Goal: Task Accomplishment & Management: Use online tool/utility

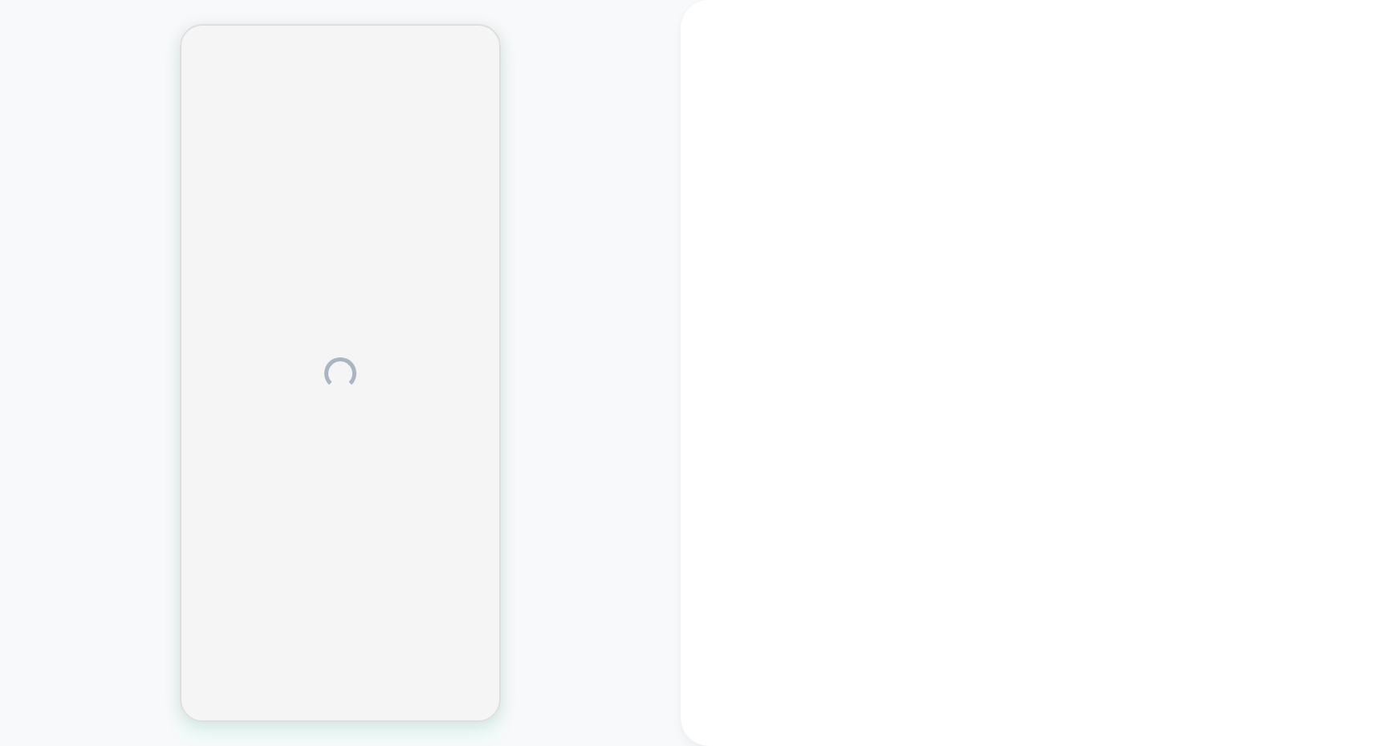
click at [53, 22] on div at bounding box center [340, 373] width 681 height 714
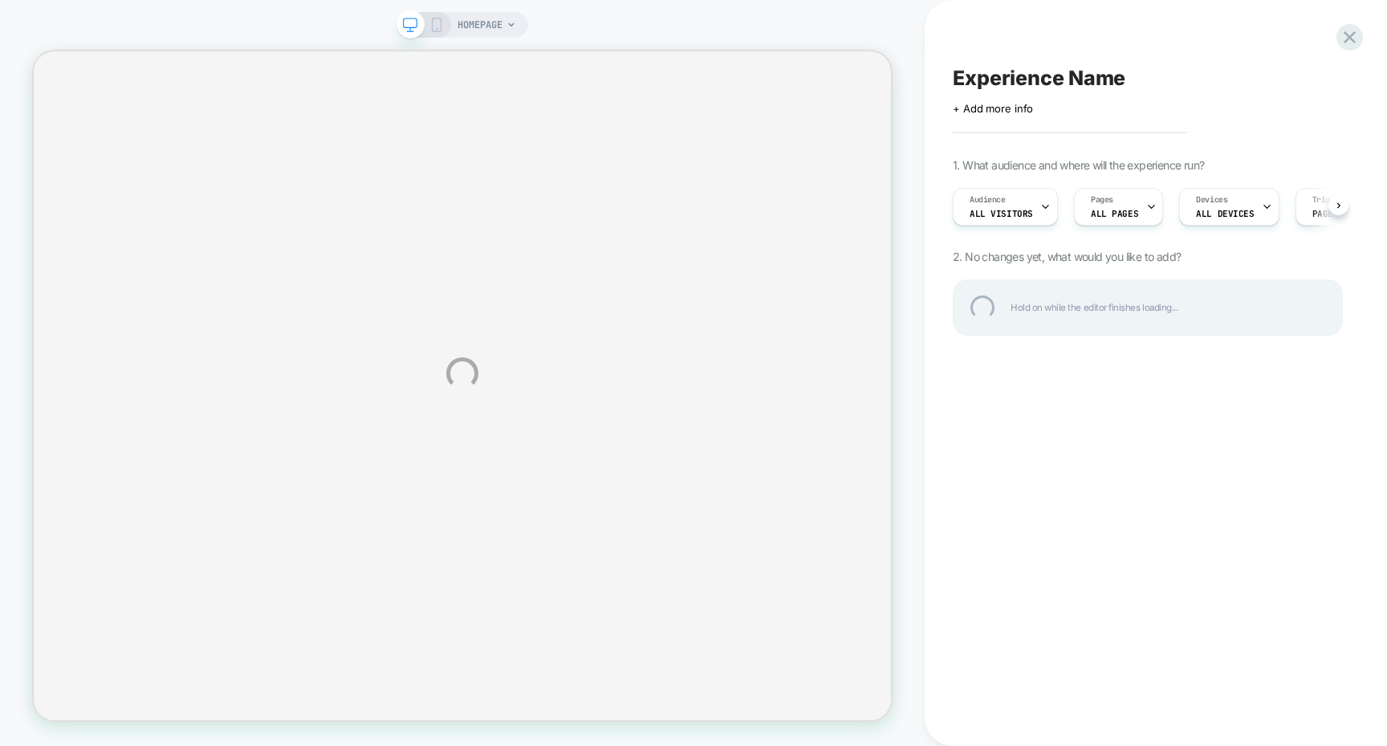
click at [51, 19] on div "HOMEPAGE Experience Name Click to edit experience details + Add more info 1. Wh…" at bounding box center [693, 373] width 1387 height 746
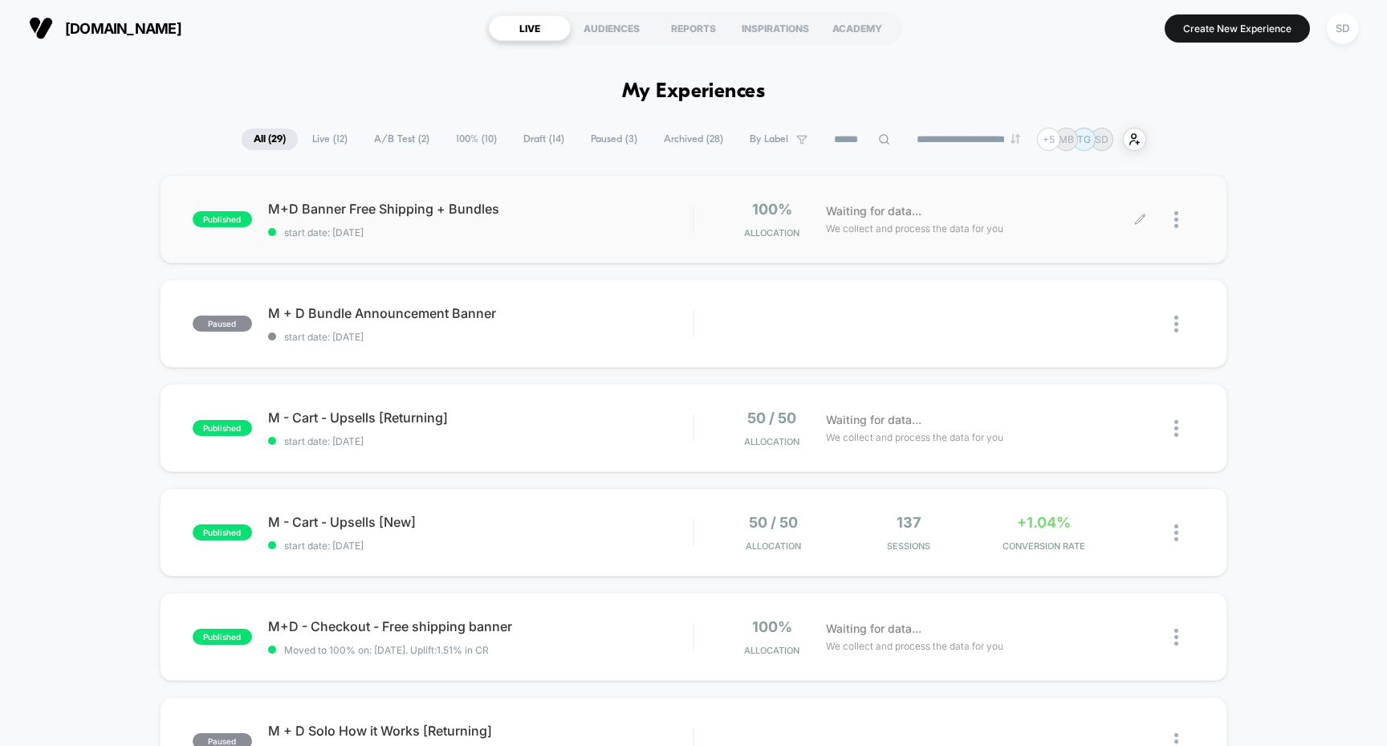
click at [1187, 211] on div at bounding box center [1185, 220] width 20 height 38
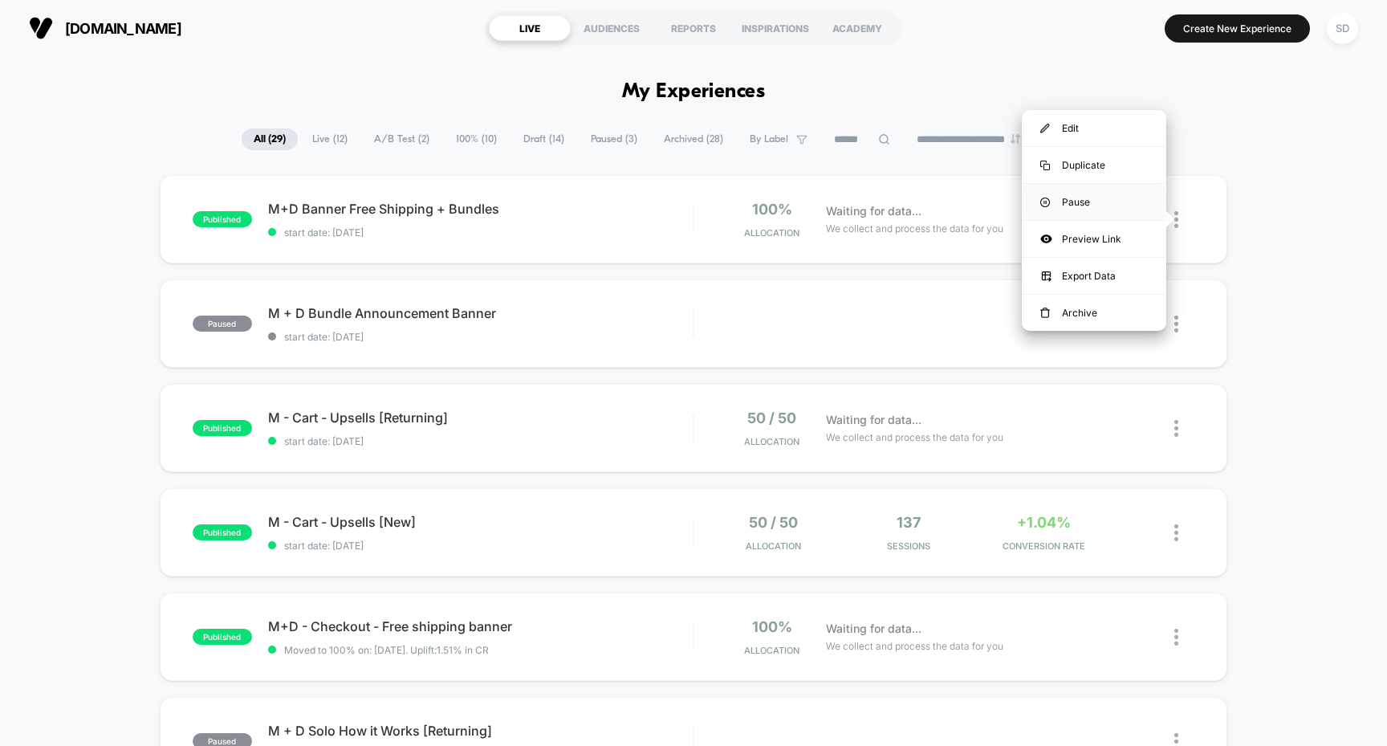
click at [1073, 201] on div "Pause" at bounding box center [1094, 202] width 145 height 36
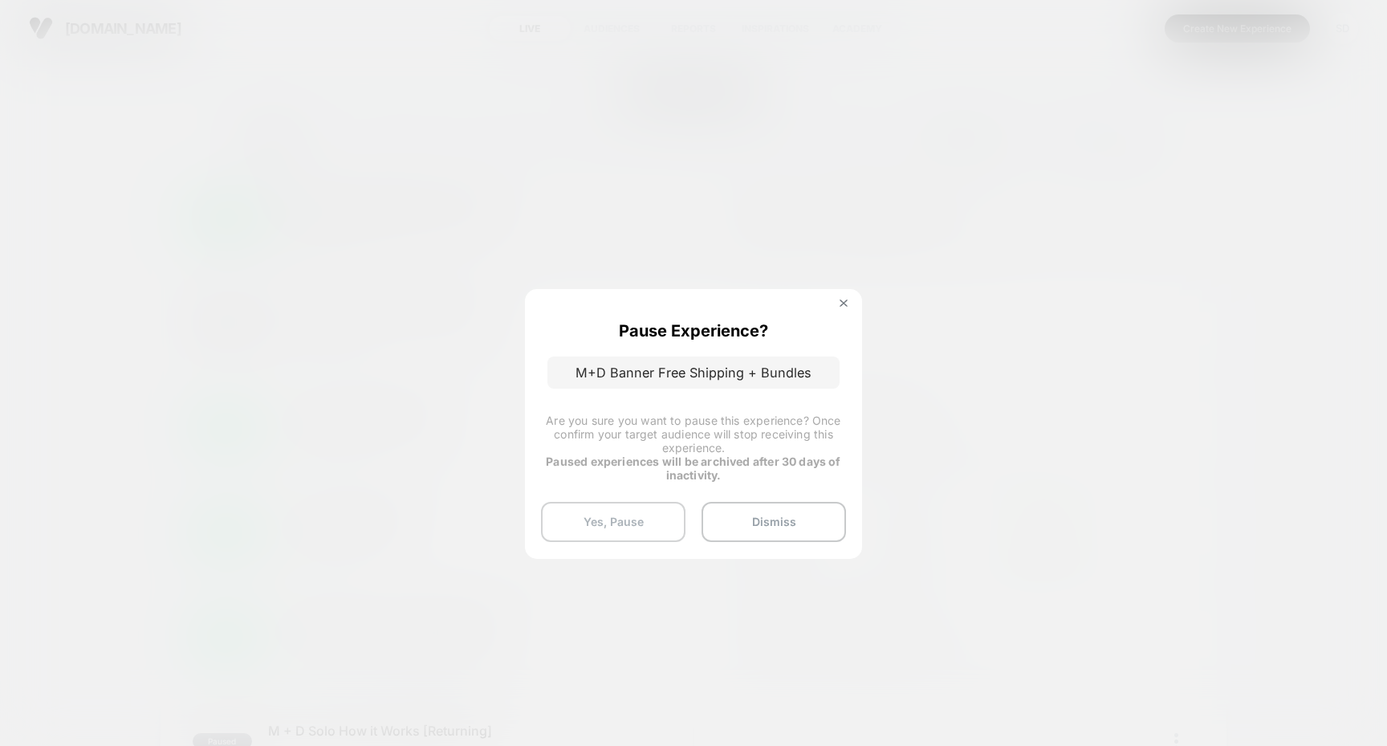
click at [633, 529] on button "Yes, Pause" at bounding box center [613, 522] width 145 height 40
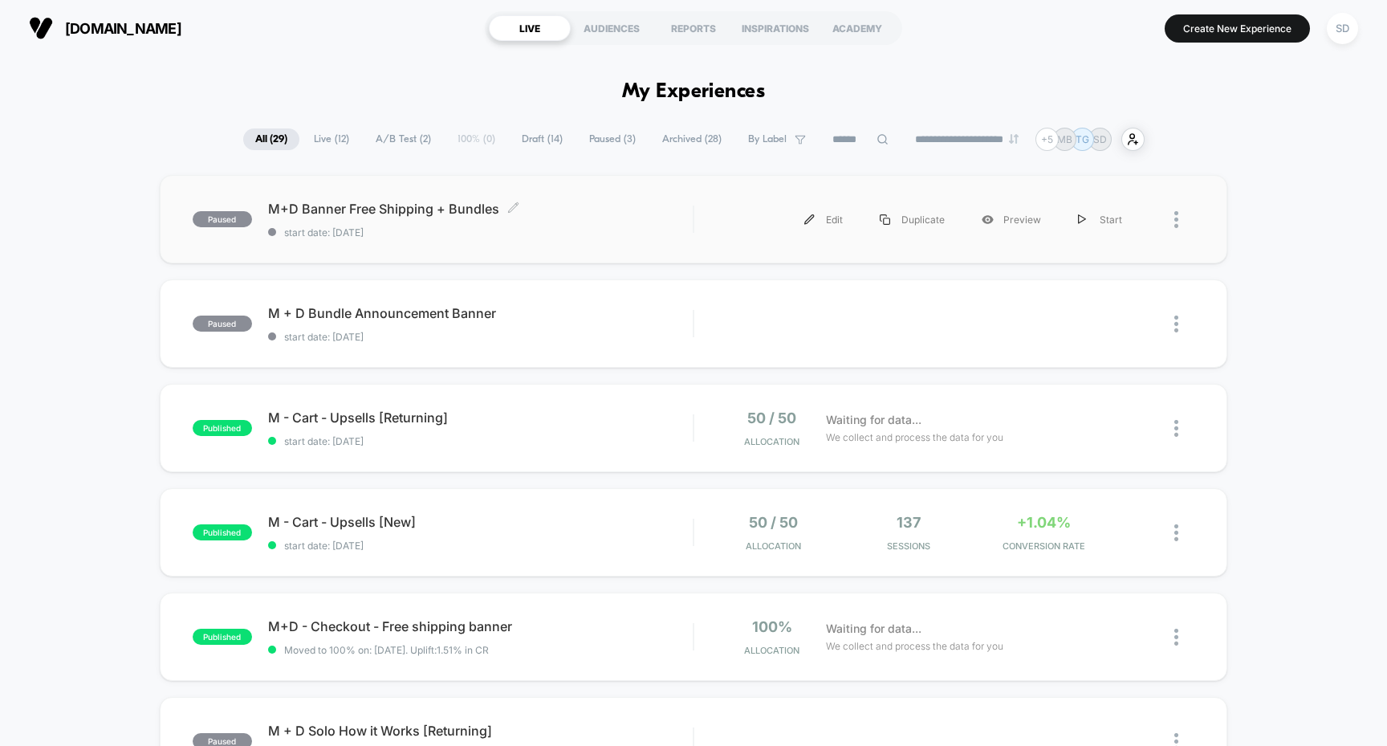
click at [399, 201] on span "M+D Banner Free Shipping + Bundles Click to edit experience details" at bounding box center [481, 209] width 426 height 16
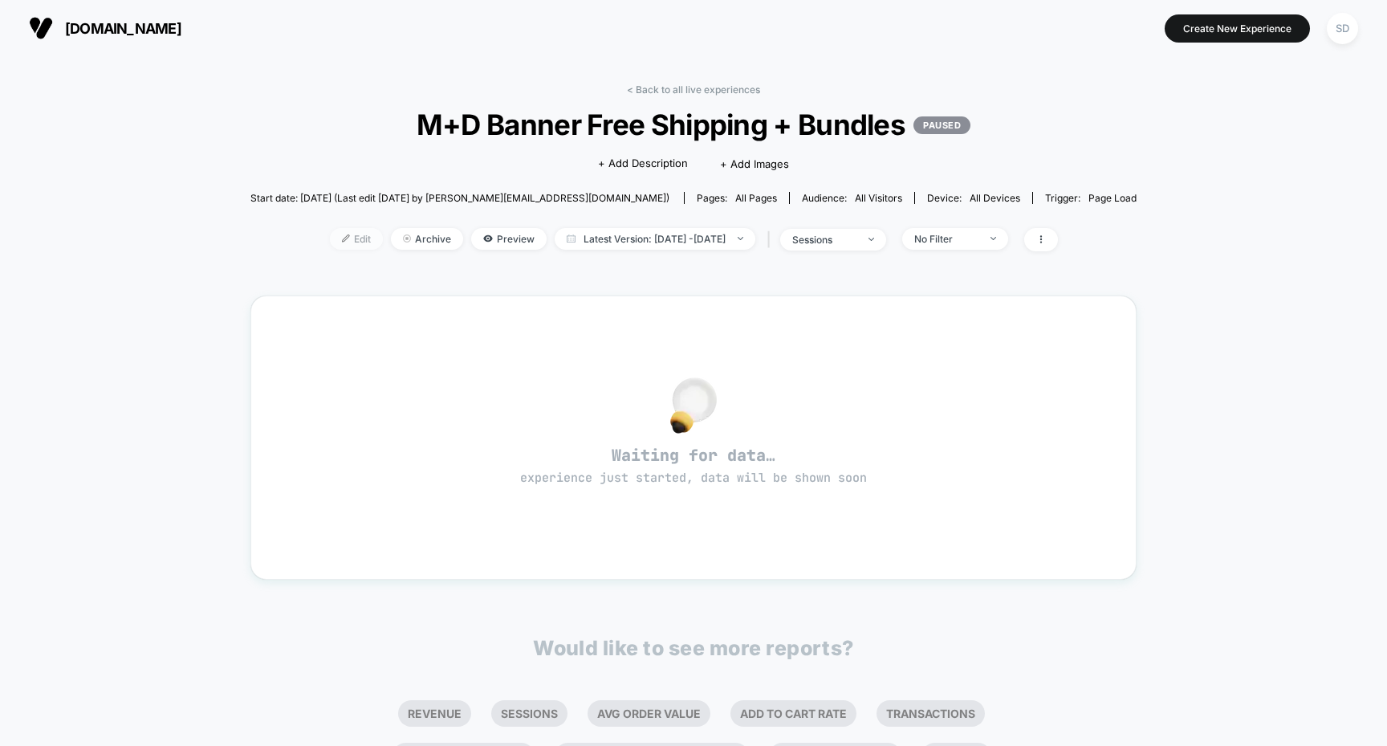
click at [334, 239] on span "Edit" at bounding box center [356, 239] width 53 height 22
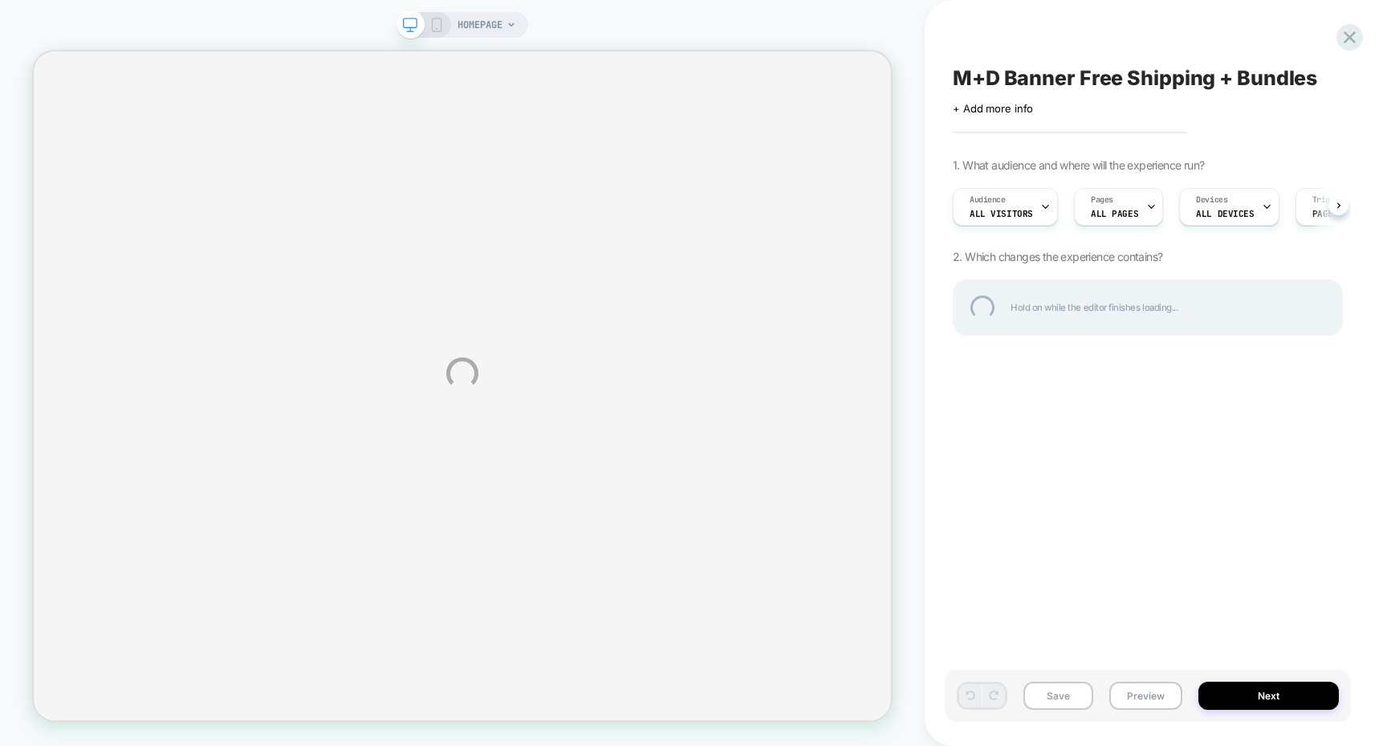
click at [1256, 203] on div "HOMEPAGE M+D Banner Free Shipping + Bundles Click to edit experience details + …" at bounding box center [693, 373] width 1387 height 746
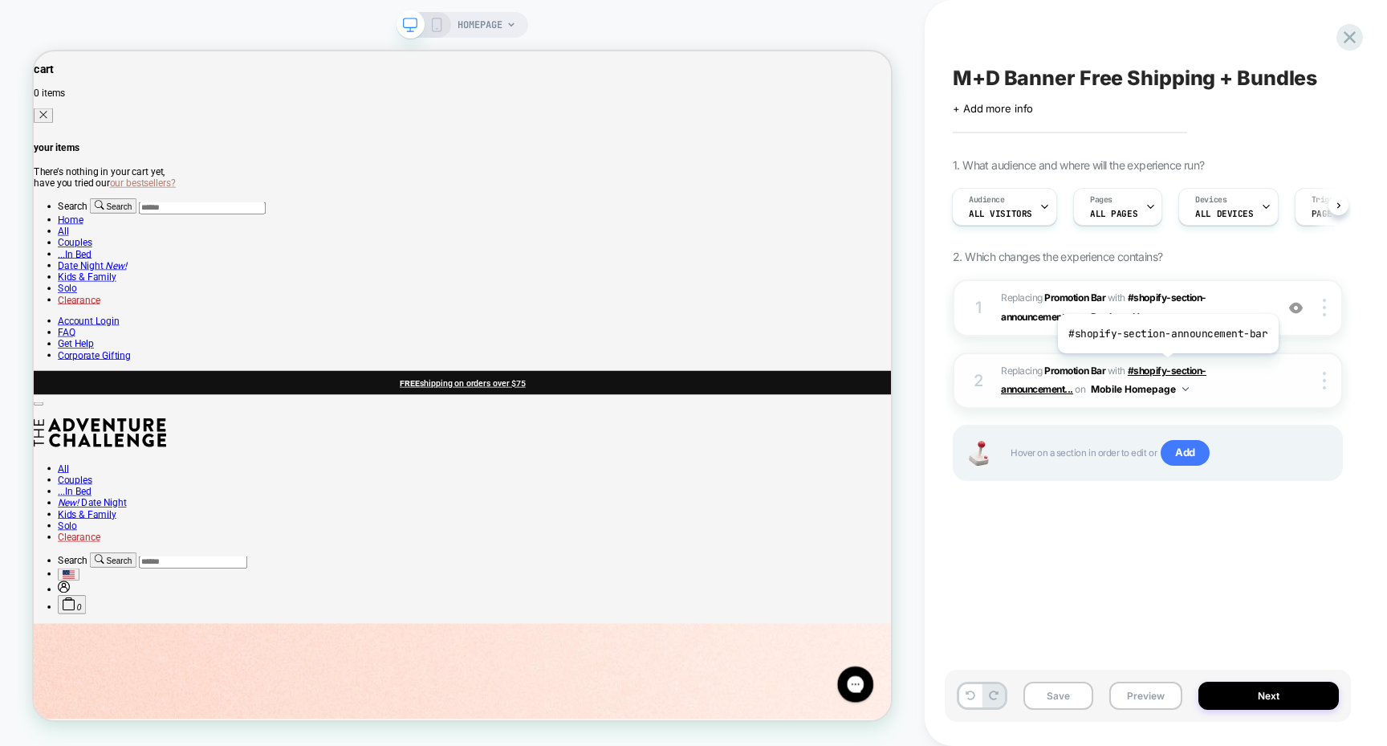
click at [1169, 365] on span "#shopify-section-announcement..." at bounding box center [1104, 380] width 206 height 31
click at [441, 27] on icon at bounding box center [437, 25] width 14 height 14
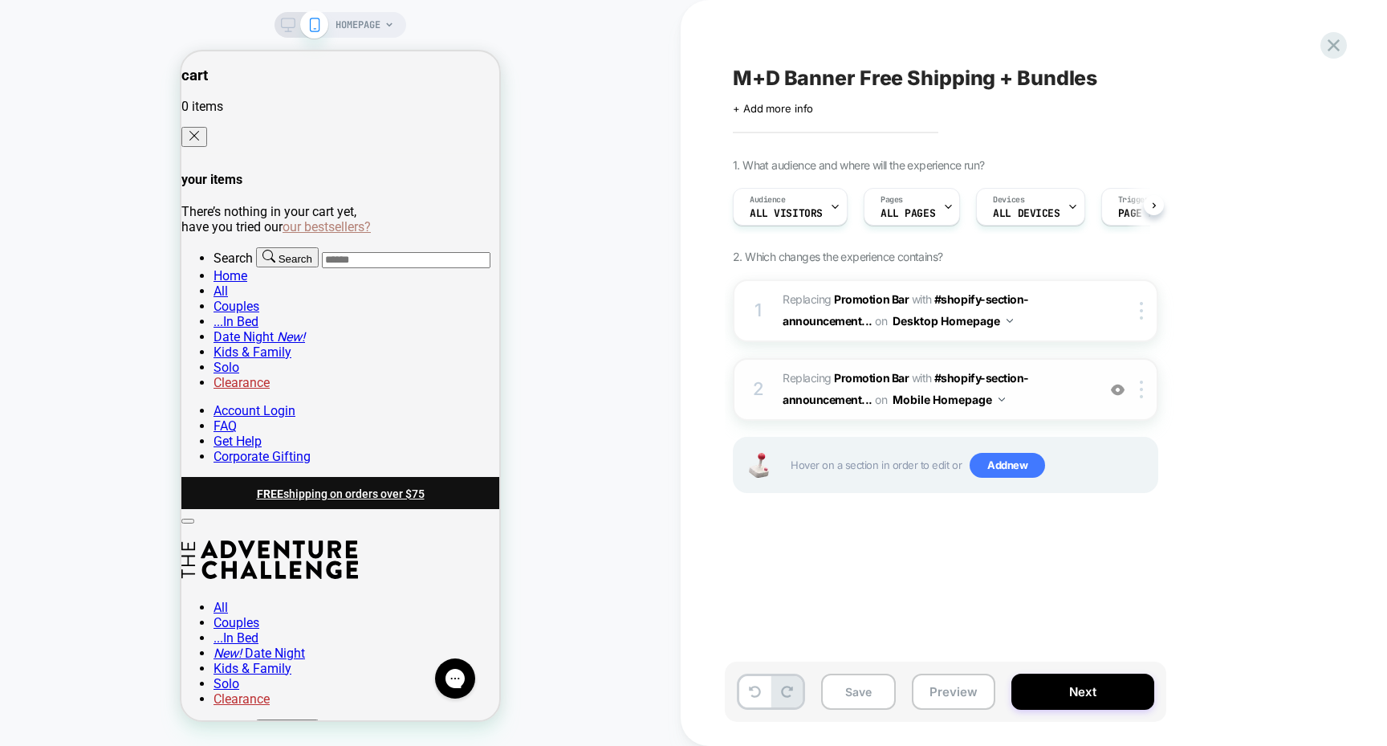
scroll to position [0, 1]
click at [995, 376] on span "#shopify-section-announcement..." at bounding box center [906, 388] width 246 height 35
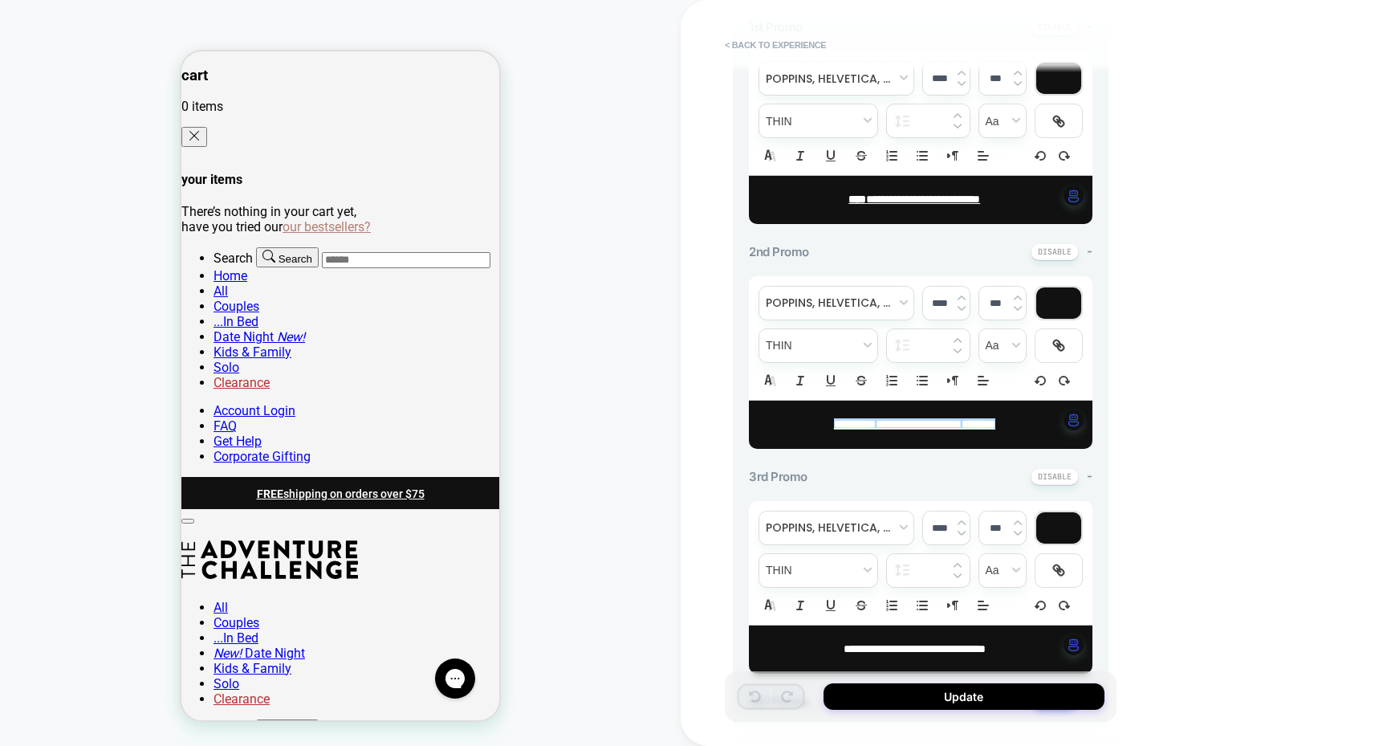
scroll to position [754, 0]
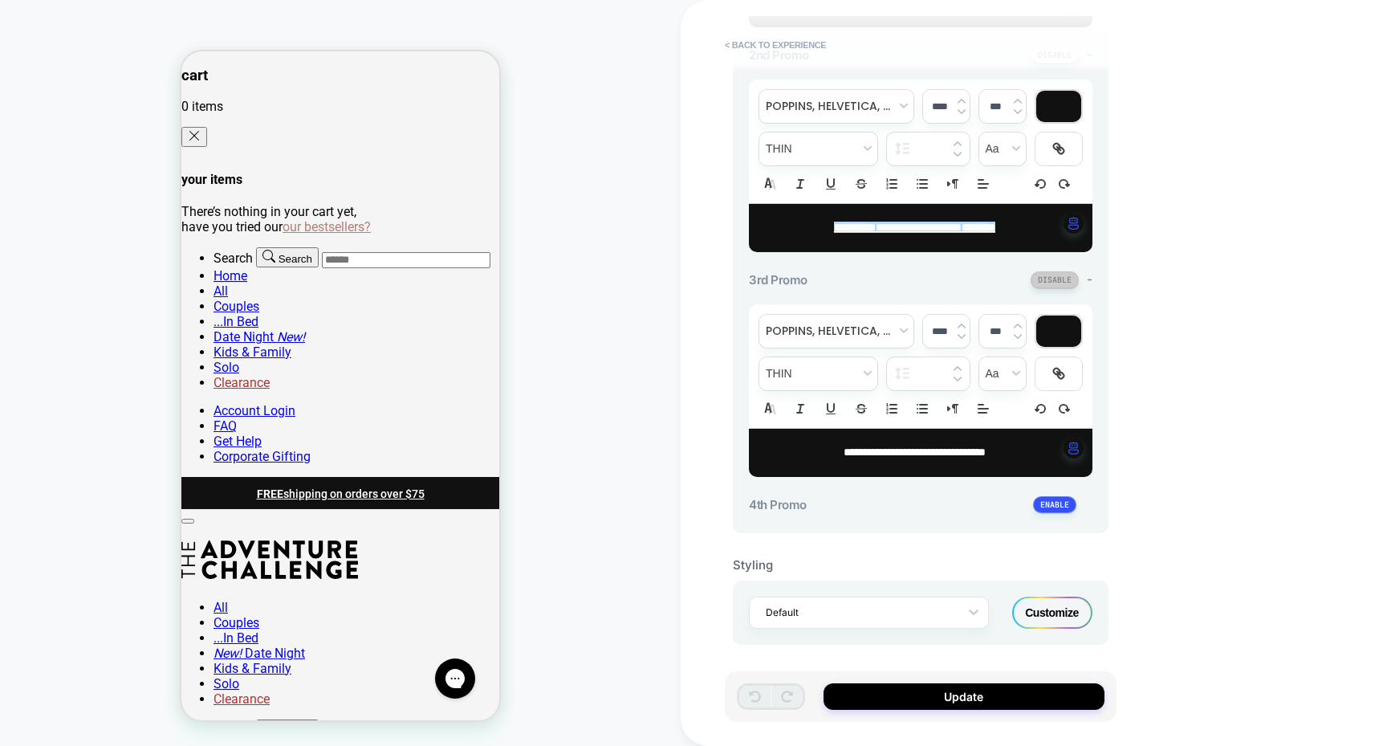
click at [1063, 279] on button at bounding box center [1055, 279] width 48 height 17
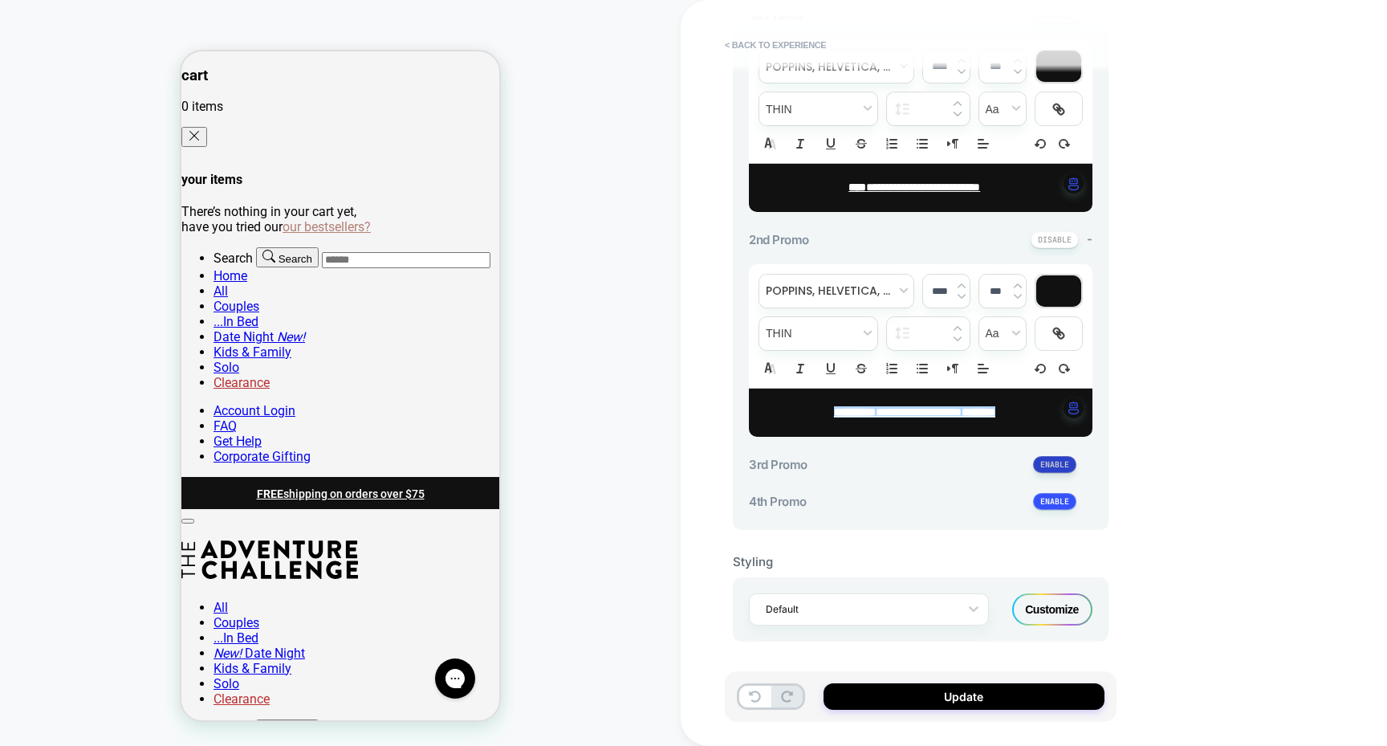
scroll to position [566, 0]
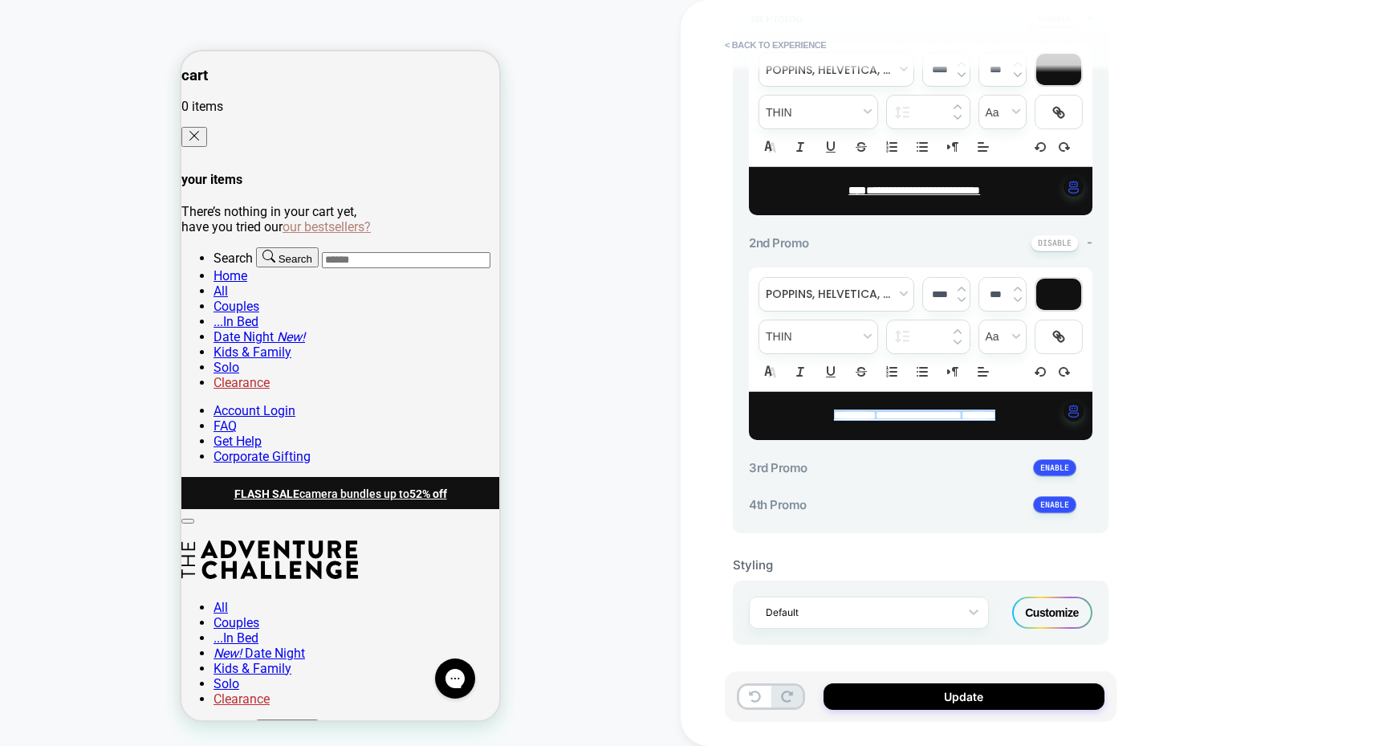
click at [1202, 521] on div "**********" at bounding box center [1034, 373] width 707 height 746
click at [1171, 440] on div "**********" at bounding box center [1034, 373] width 707 height 746
click at [1041, 413] on p "**********" at bounding box center [914, 416] width 299 height 16
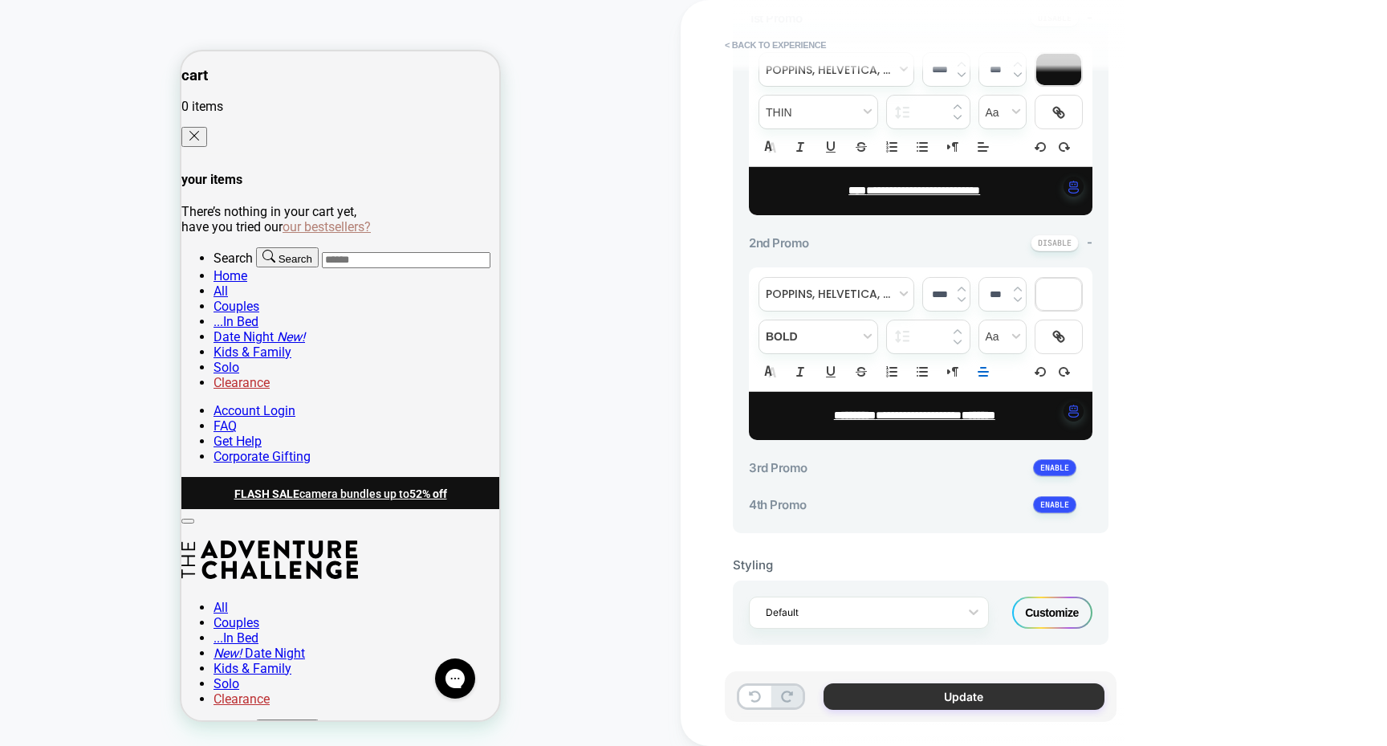
click at [887, 700] on button "Update" at bounding box center [964, 696] width 281 height 26
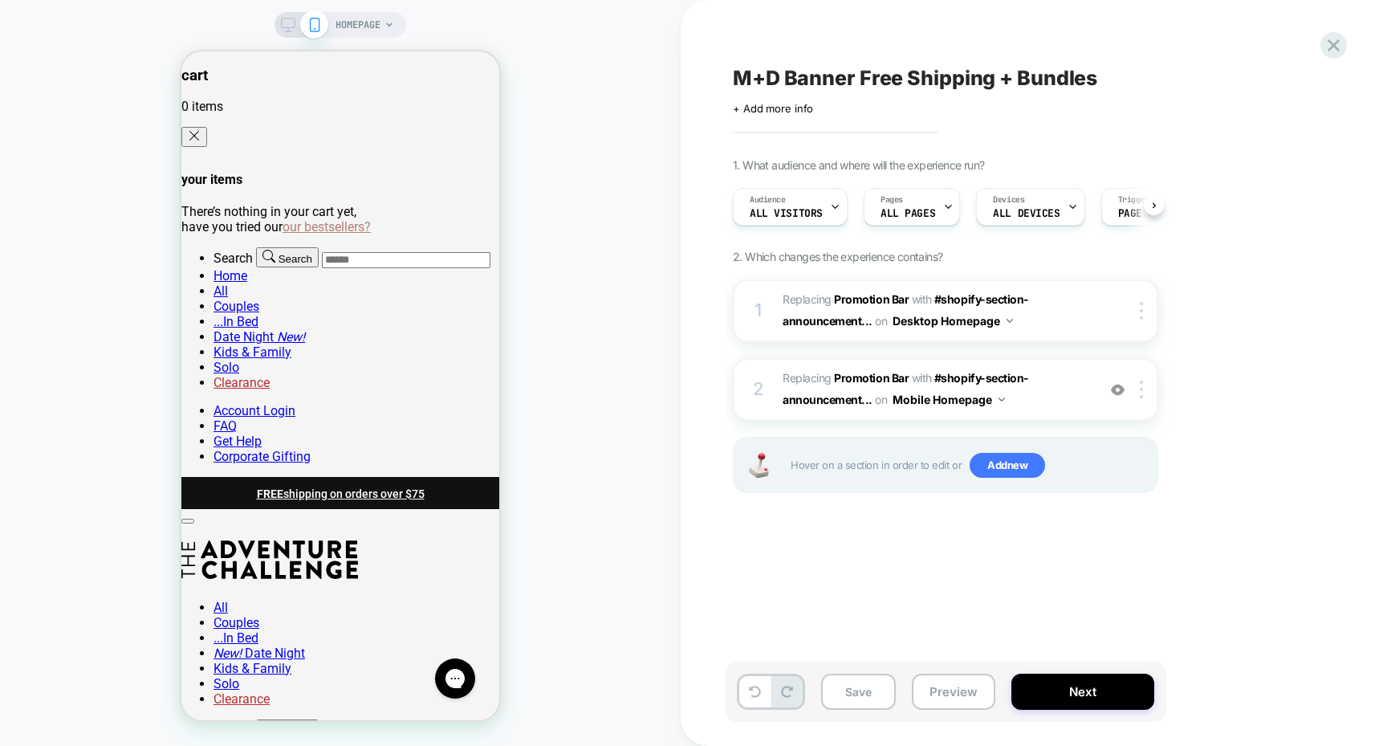
scroll to position [0, 1]
click at [991, 373] on span "#shopify-section-announcement..." at bounding box center [906, 388] width 246 height 35
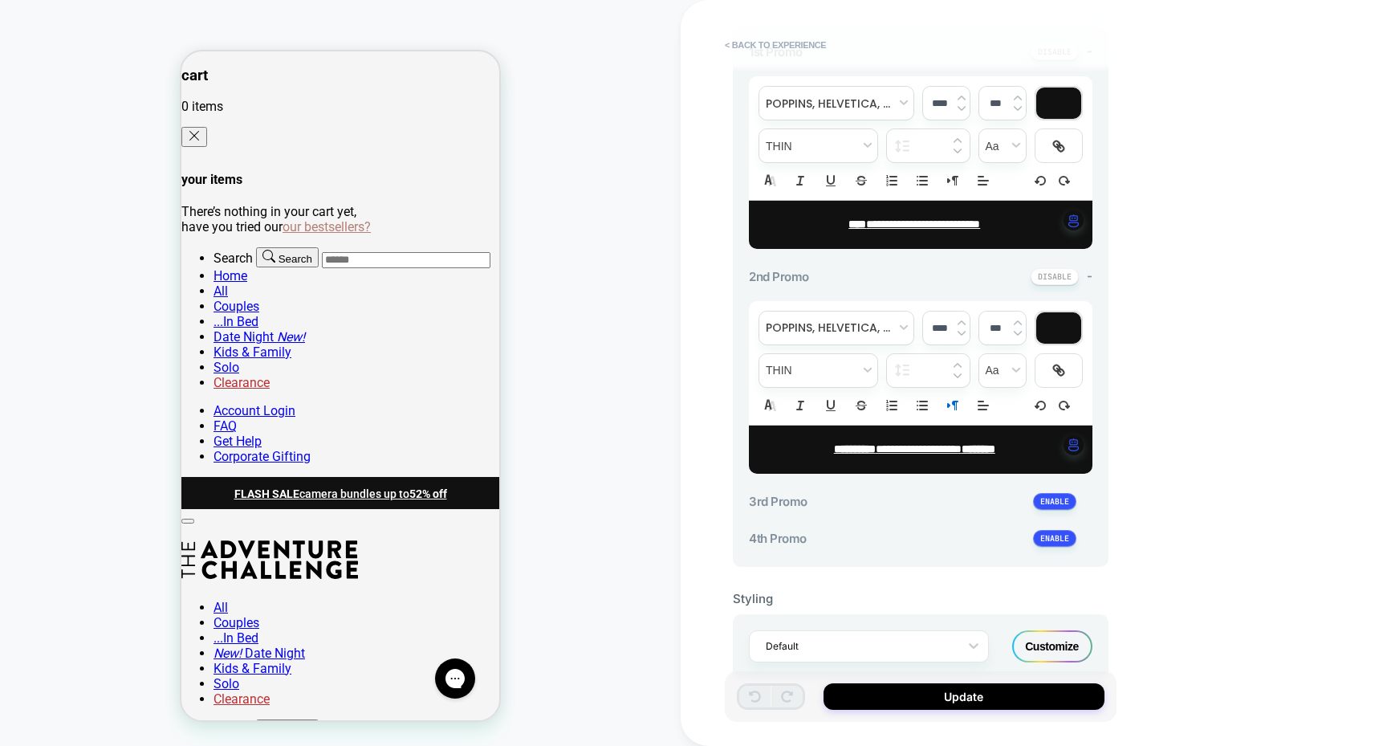
scroll to position [566, 0]
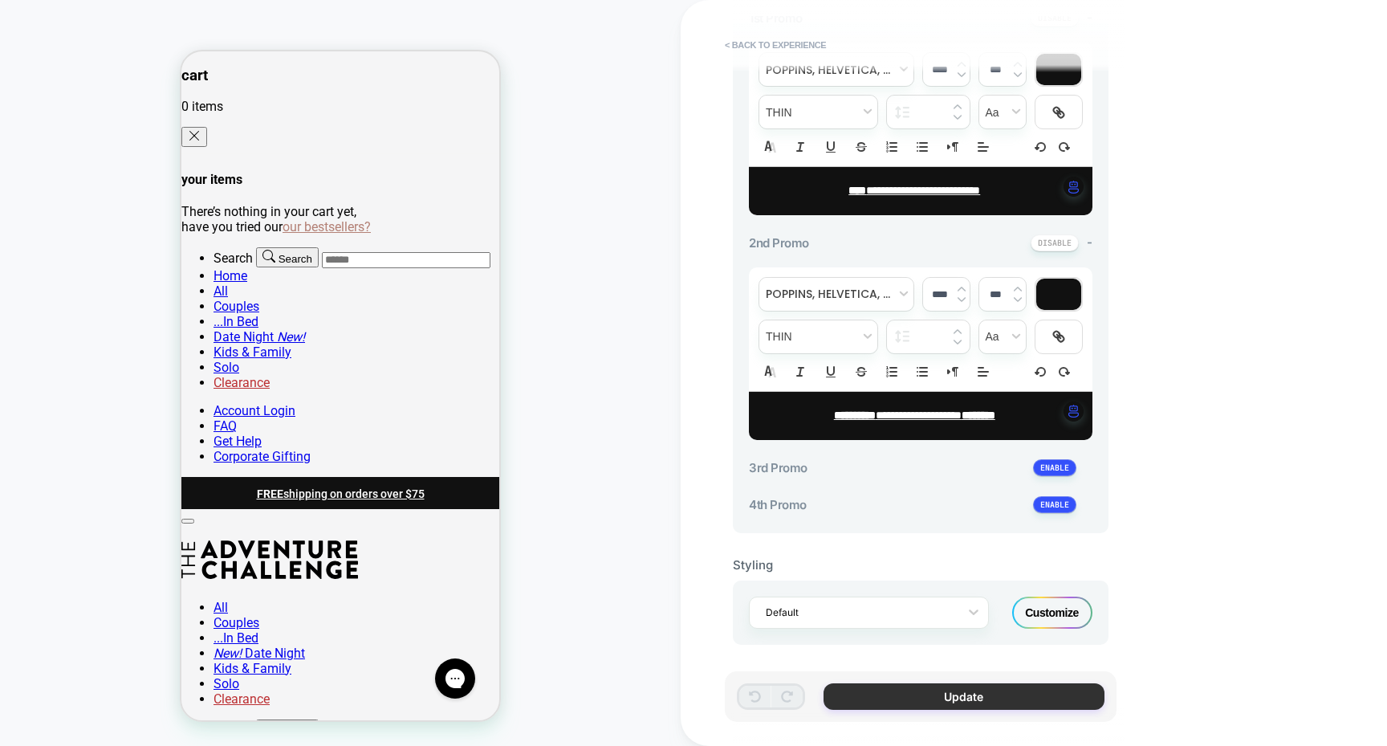
click at [955, 701] on button "Update" at bounding box center [964, 696] width 281 height 26
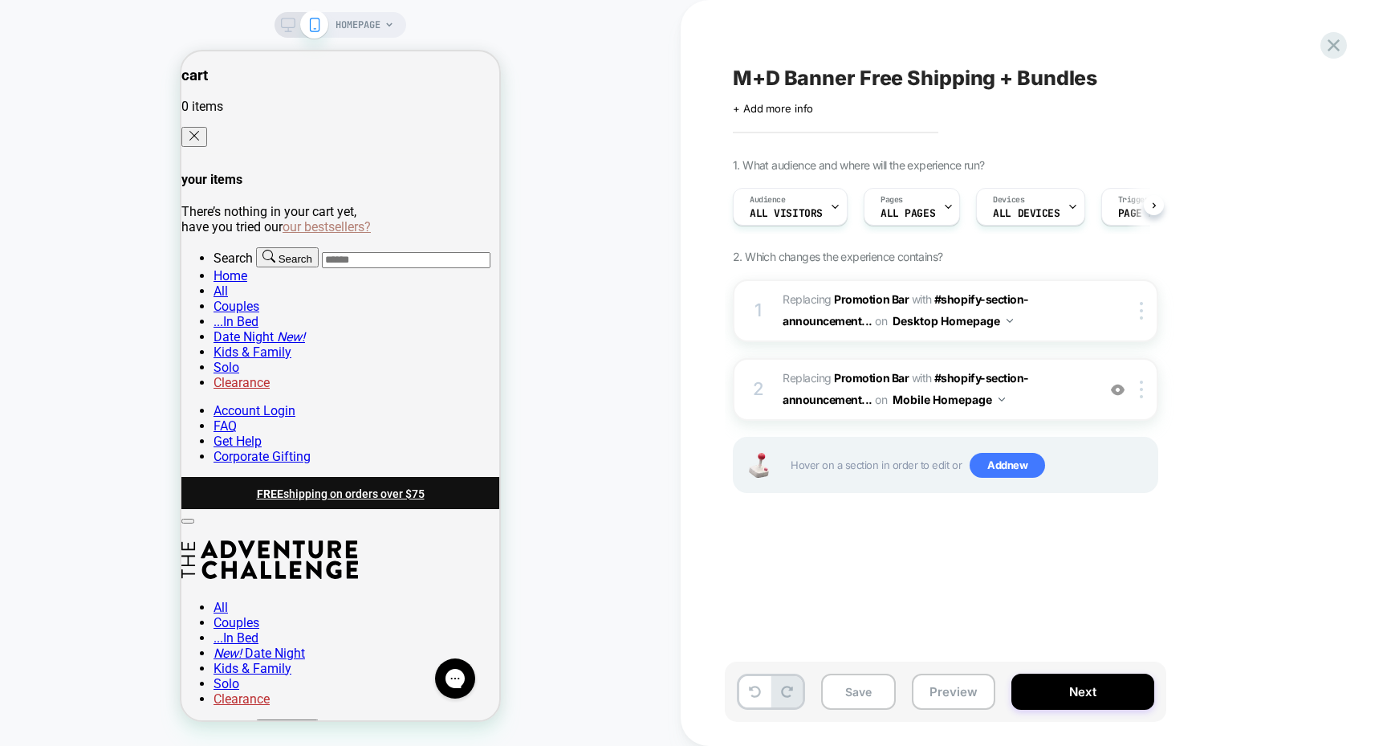
scroll to position [0, 1]
click at [282, 22] on icon at bounding box center [288, 25] width 14 height 14
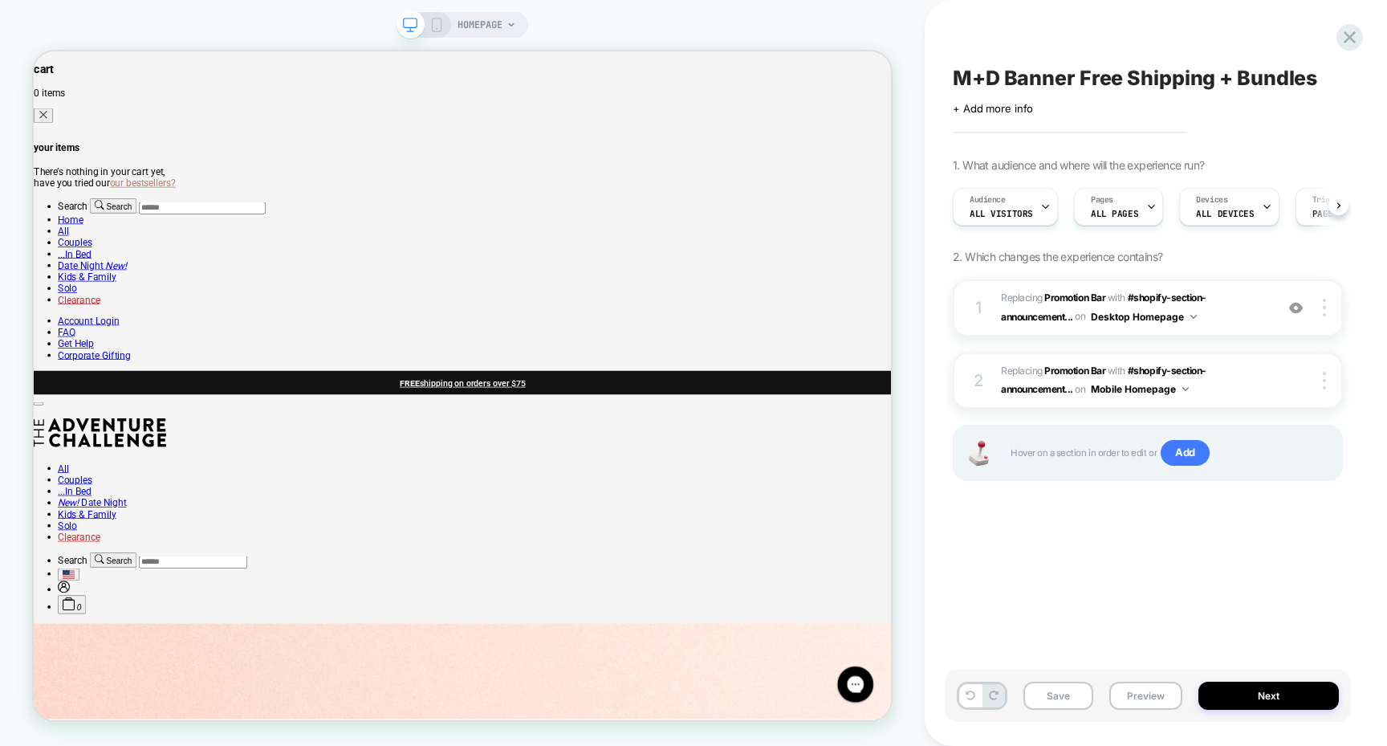
scroll to position [0, 1]
click at [1228, 701] on button "Next" at bounding box center [1269, 696] width 141 height 28
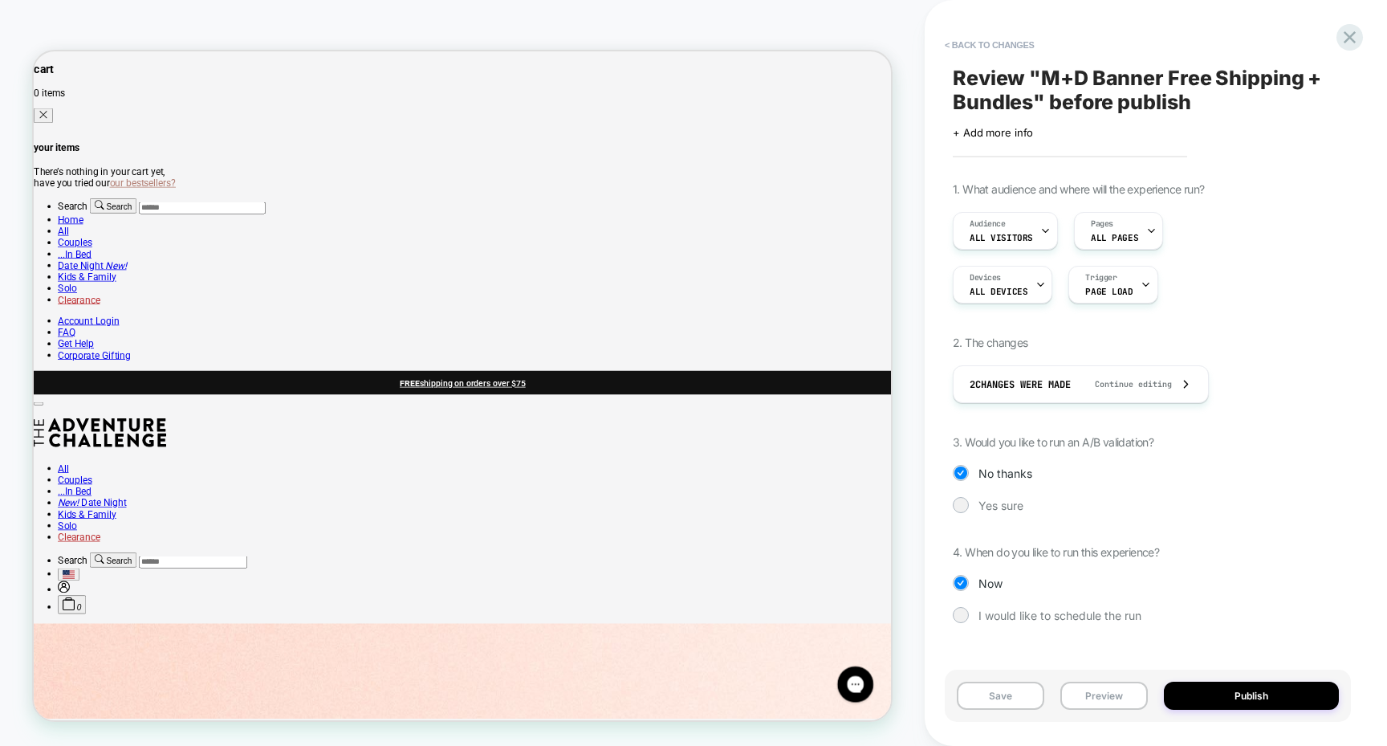
click at [978, 64] on span "Review " M+D Banner Free Shipping + Bundles " before publish" at bounding box center [1148, 89] width 390 height 50
click at [1116, 688] on button "Preview" at bounding box center [1105, 696] width 88 height 28
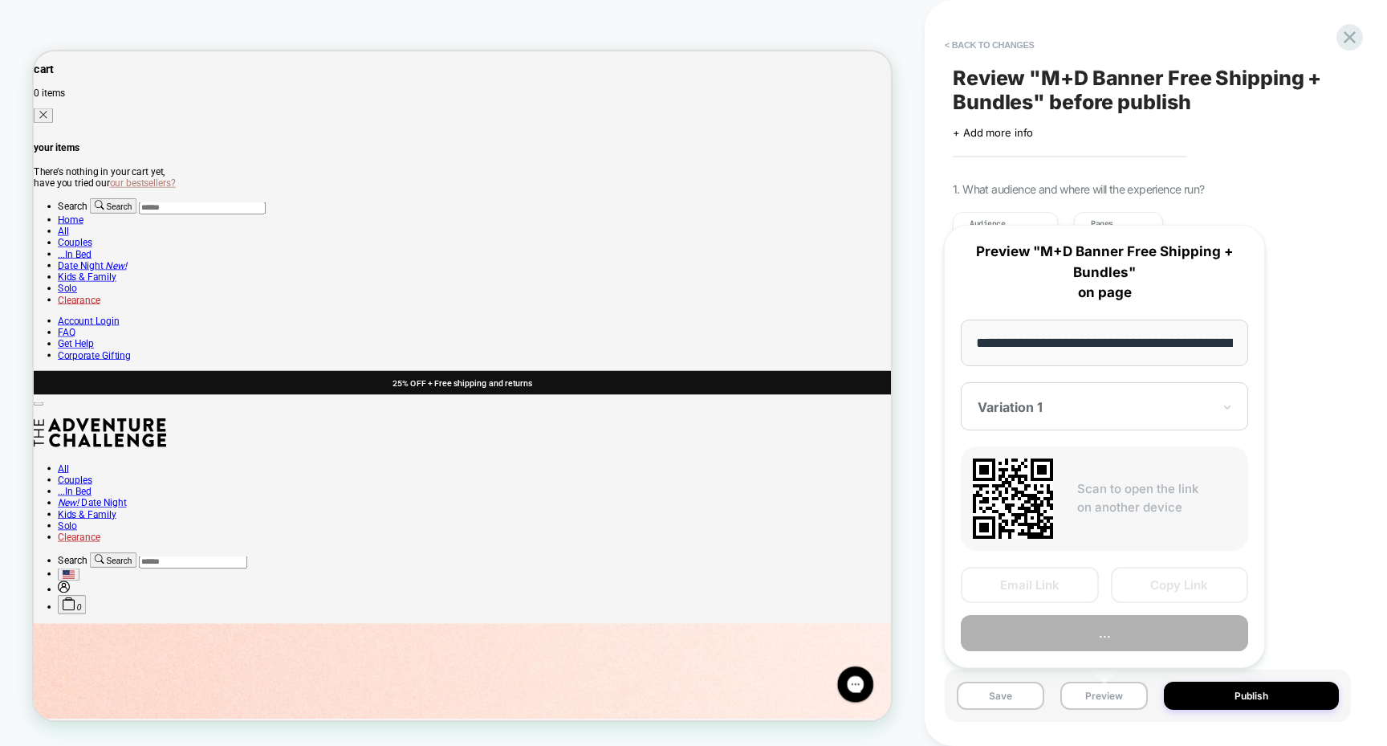
scroll to position [0, 136]
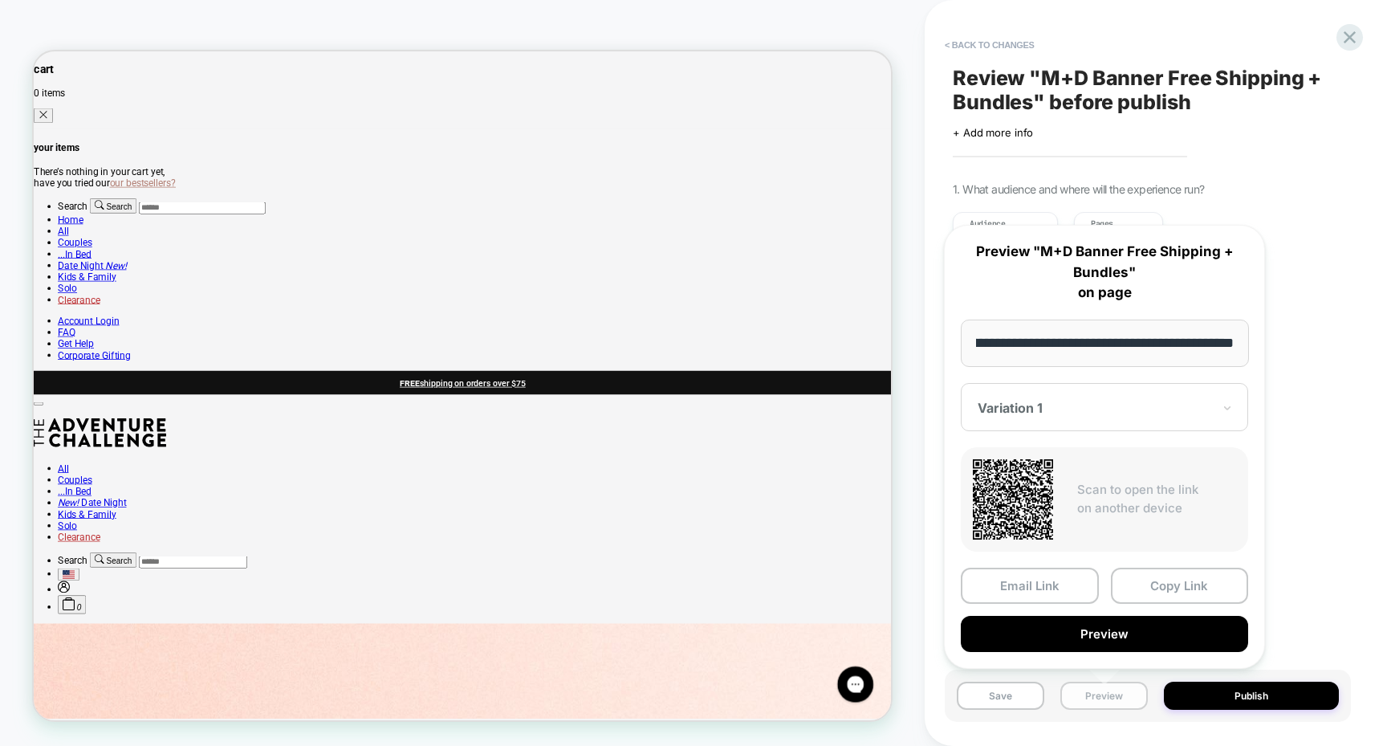
click at [1078, 699] on button "Preview" at bounding box center [1105, 696] width 88 height 28
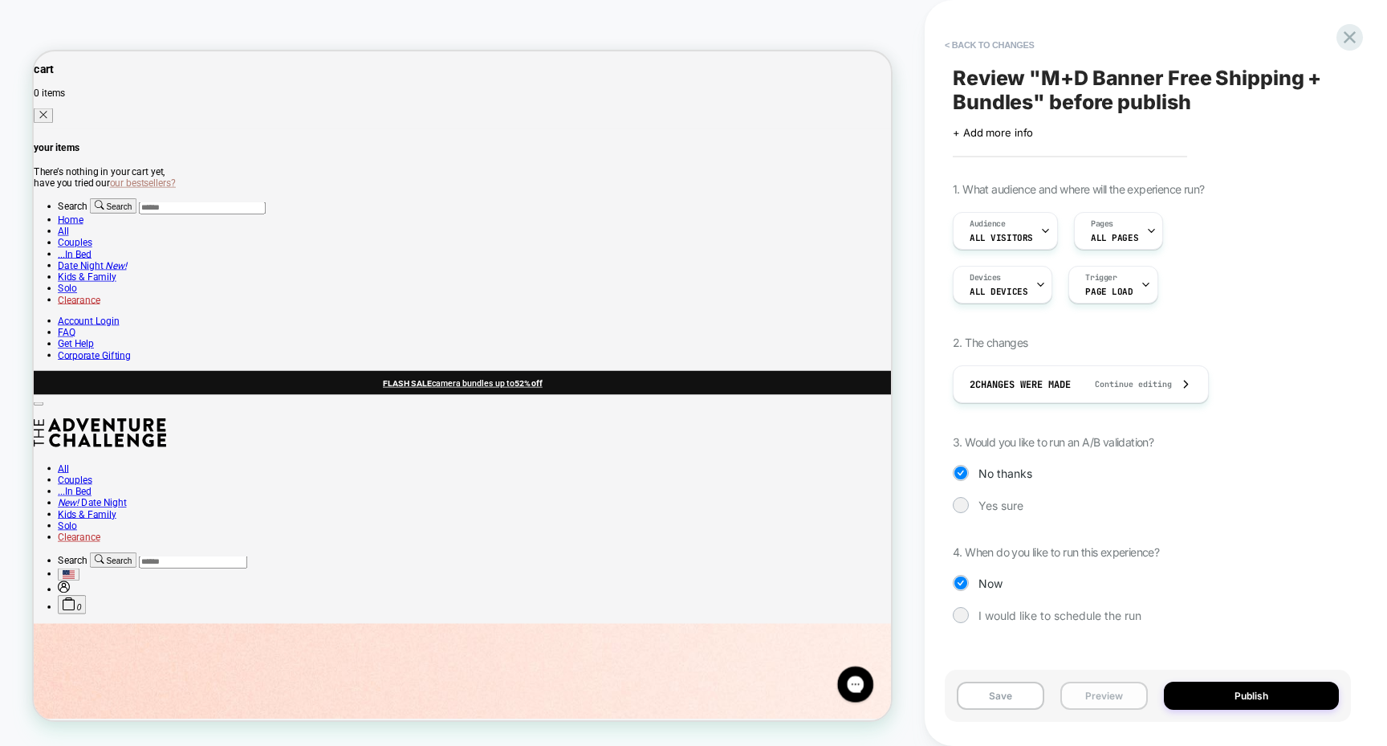
click at [1110, 706] on button "Preview" at bounding box center [1105, 696] width 88 height 28
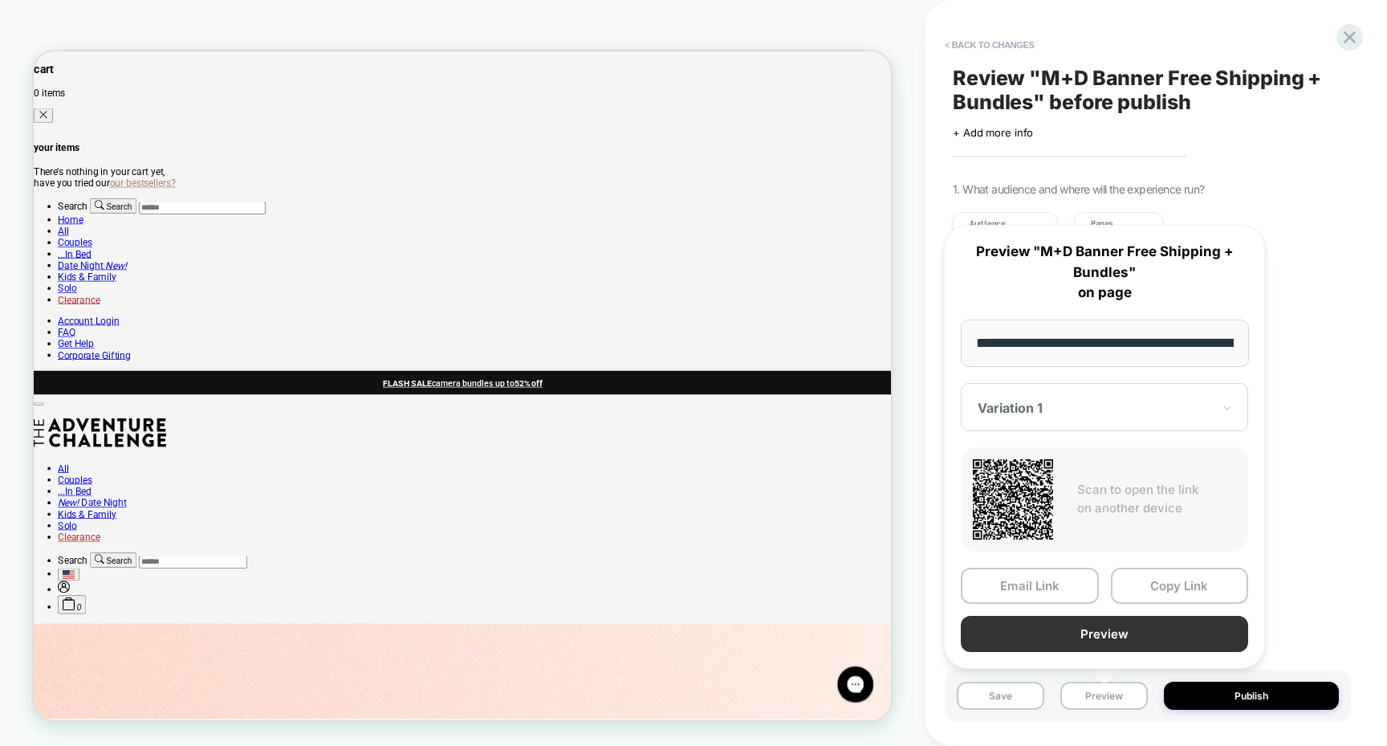
click at [1028, 629] on button "Preview" at bounding box center [1104, 634] width 287 height 36
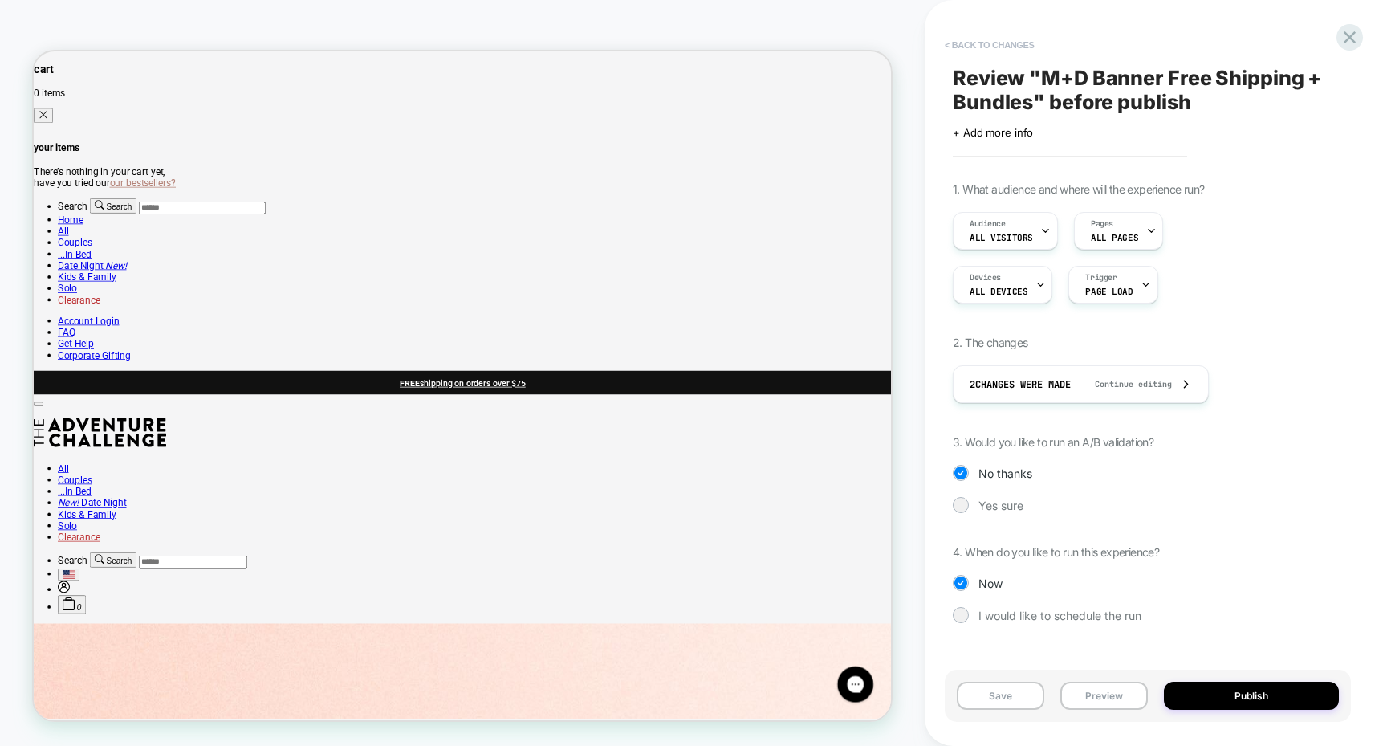
click at [996, 41] on button "< Back to changes" at bounding box center [990, 45] width 106 height 26
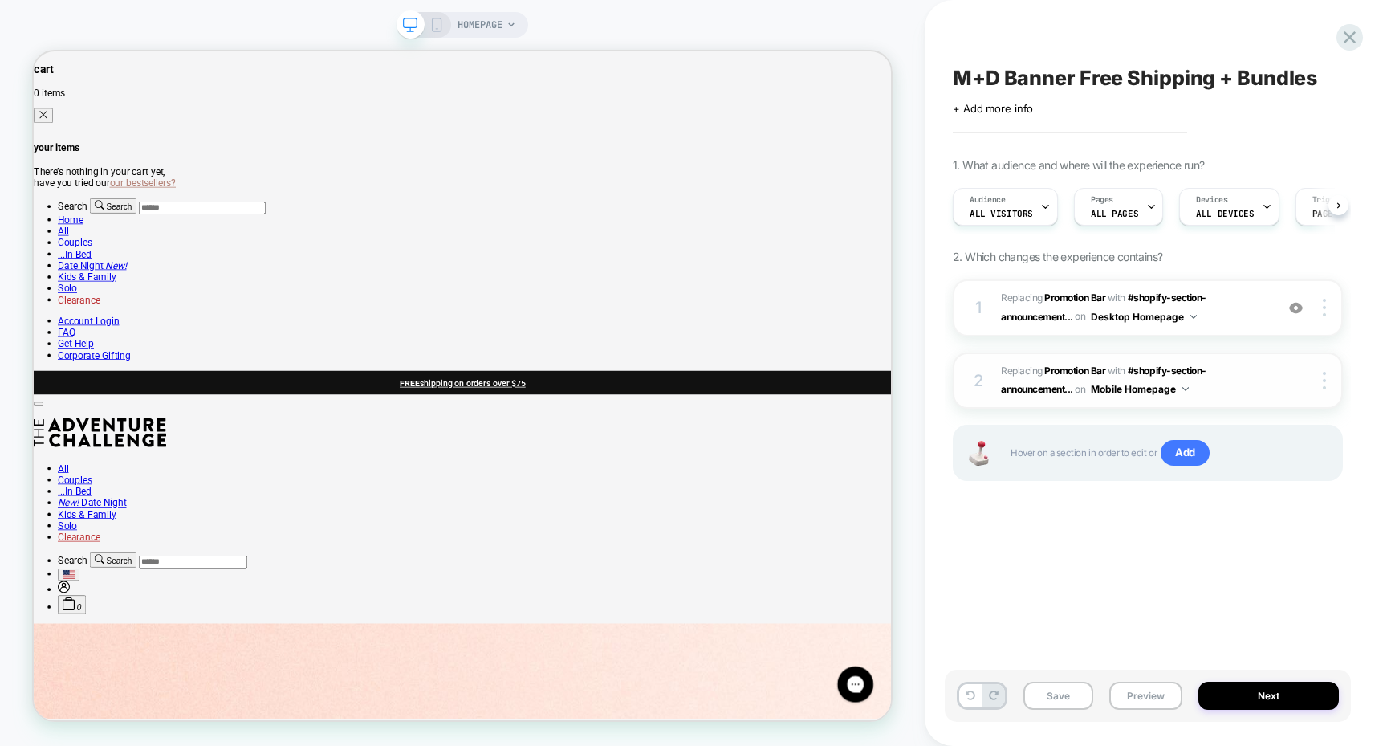
scroll to position [0, 1]
click at [1171, 292] on span "#shopify-section-announcement..." at bounding box center [1104, 306] width 206 height 31
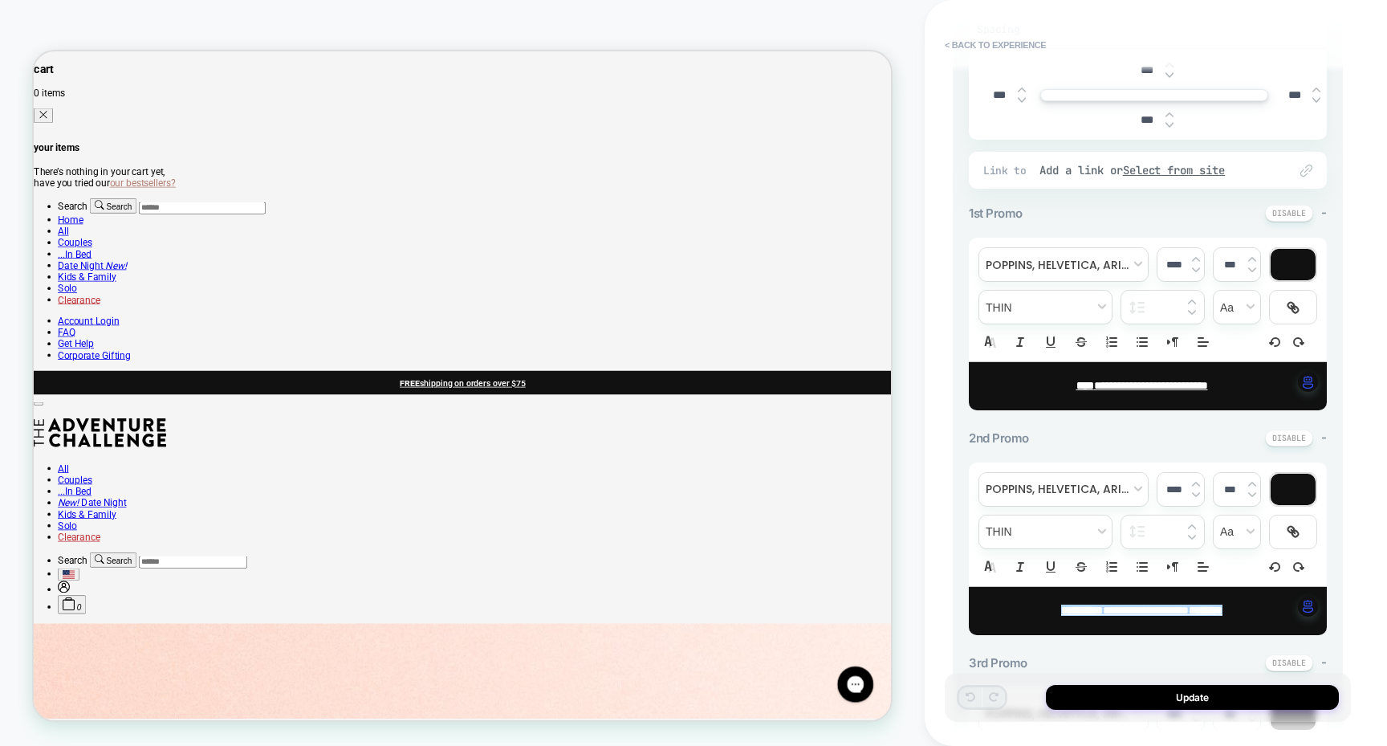
scroll to position [754, 0]
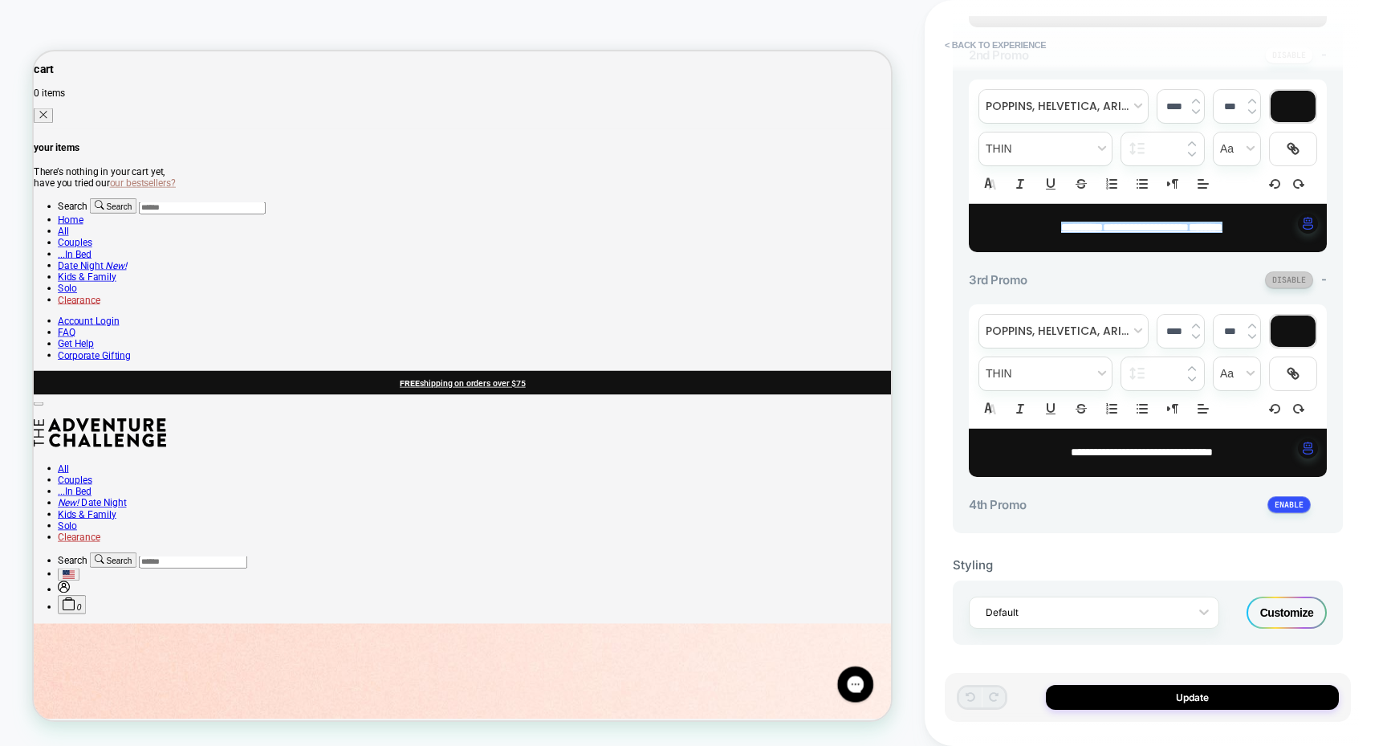
click at [1293, 281] on button at bounding box center [1289, 279] width 48 height 17
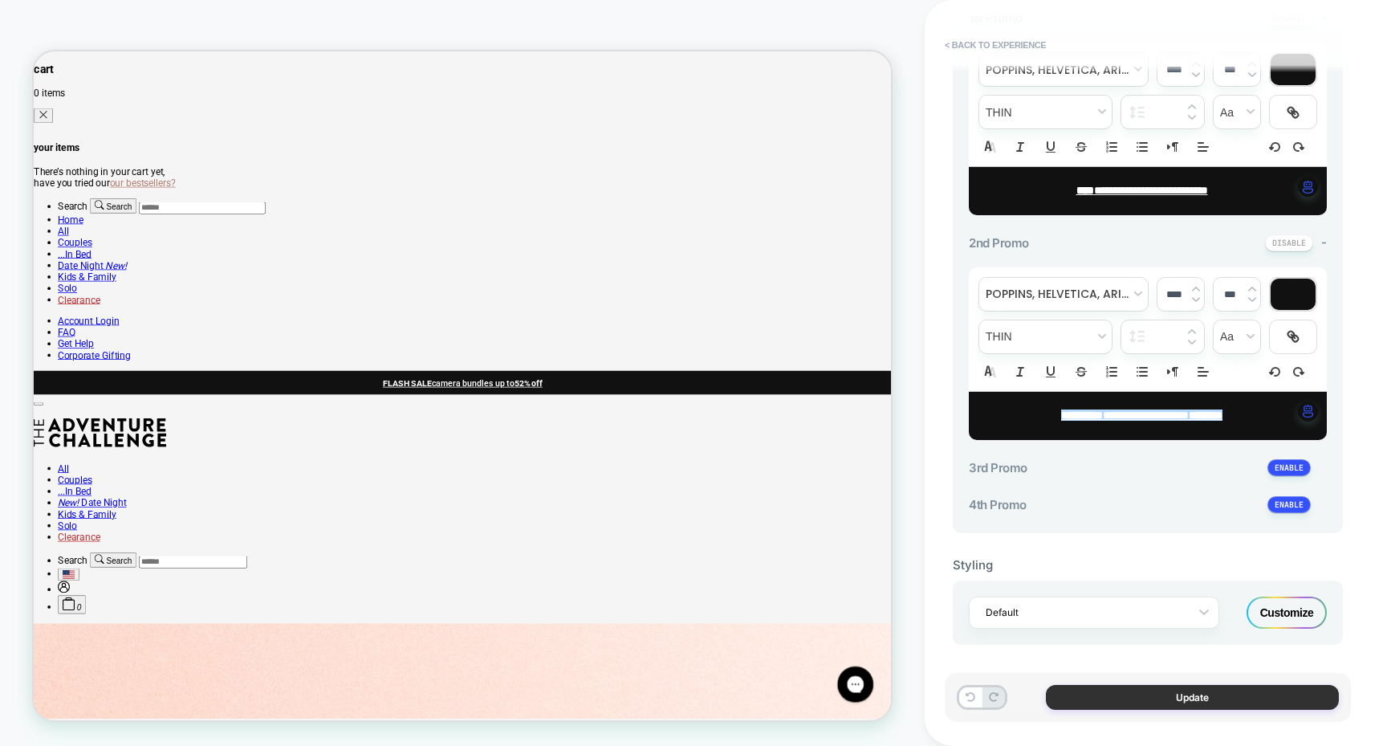
click at [1144, 694] on button "Update" at bounding box center [1192, 697] width 293 height 25
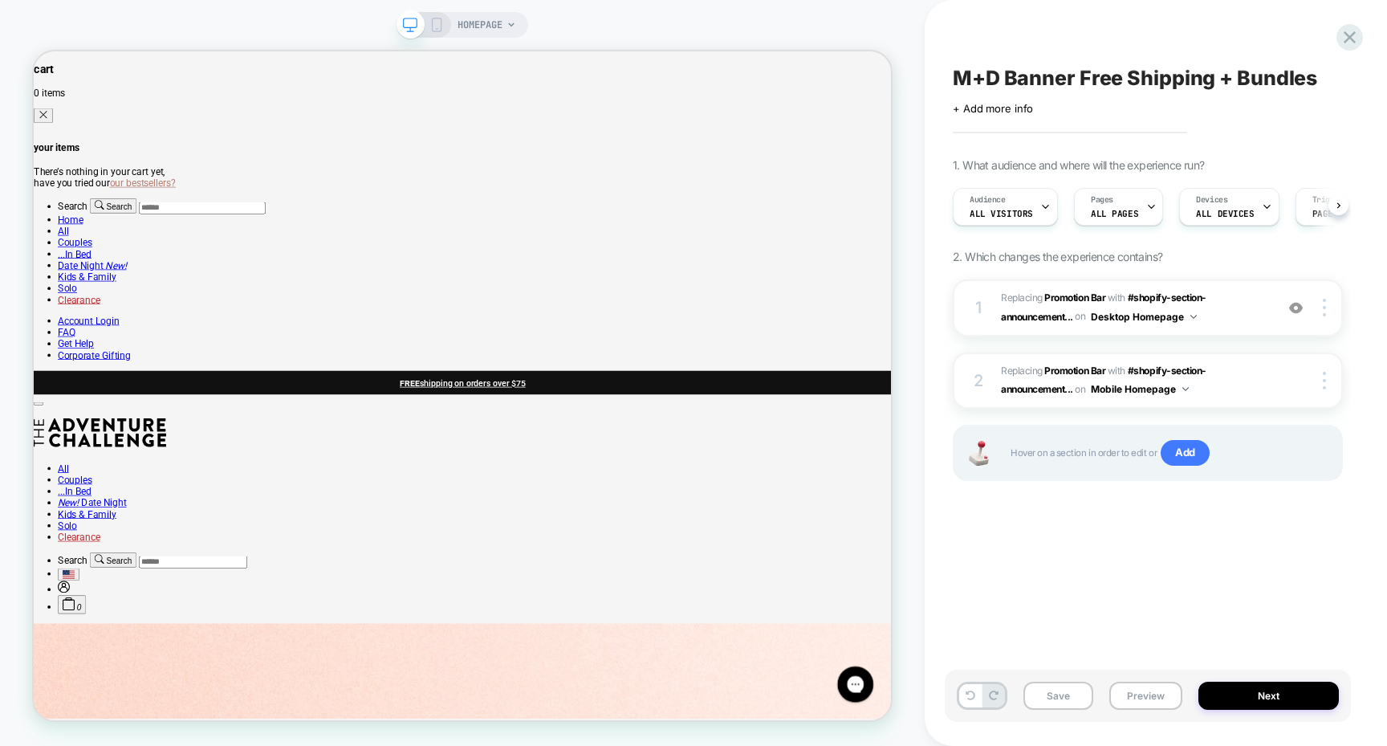
scroll to position [0, 1]
click at [1048, 699] on button "Save" at bounding box center [1059, 696] width 70 height 28
click at [1145, 701] on button "Preview" at bounding box center [1146, 696] width 73 height 28
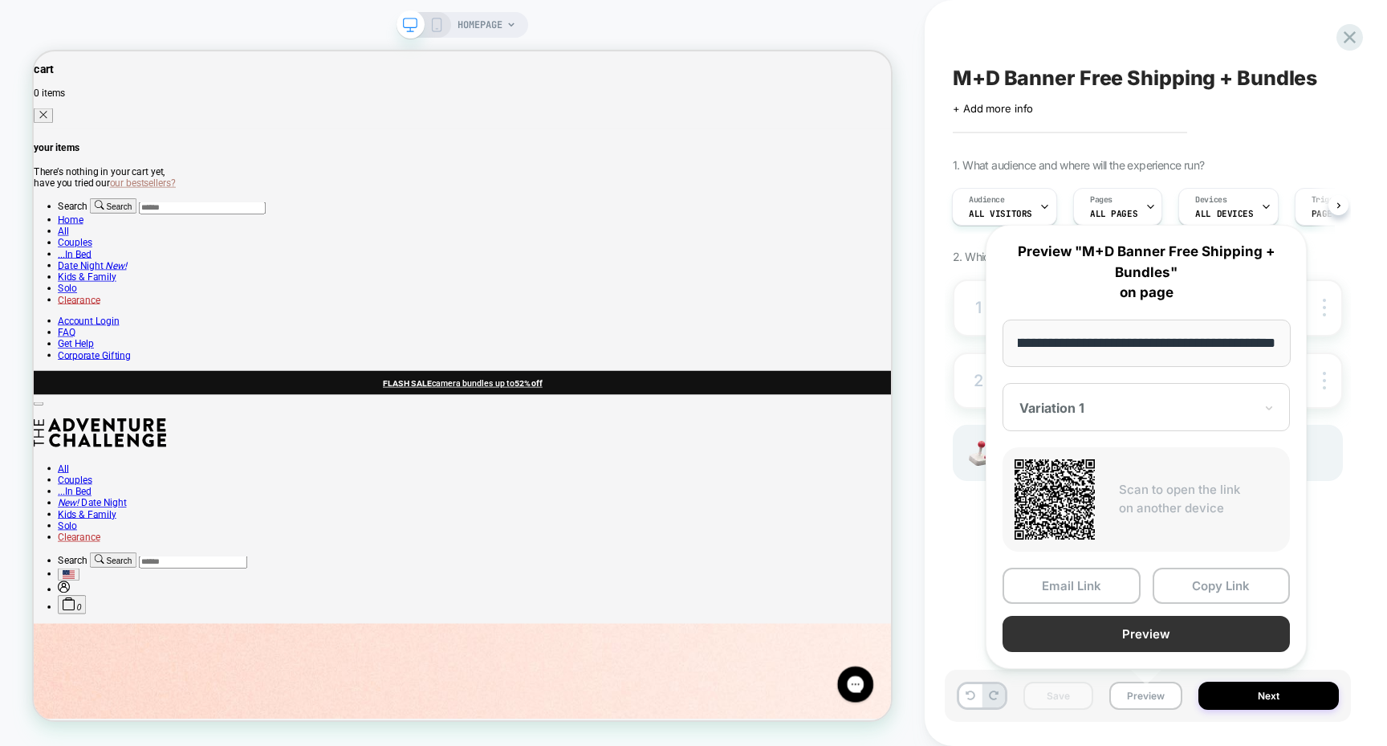
scroll to position [0, 0]
click at [1080, 623] on button "Preview" at bounding box center [1146, 634] width 287 height 36
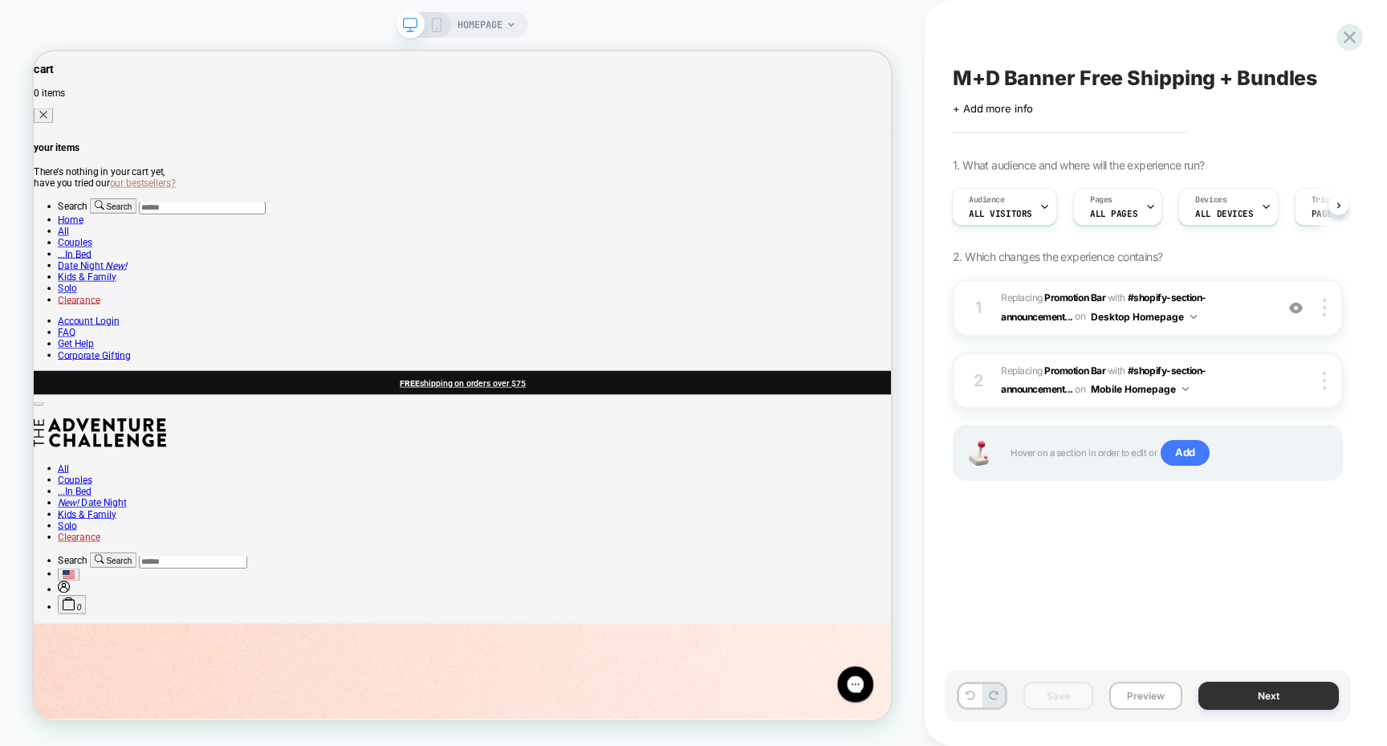
click at [1236, 691] on button "Next" at bounding box center [1269, 696] width 141 height 28
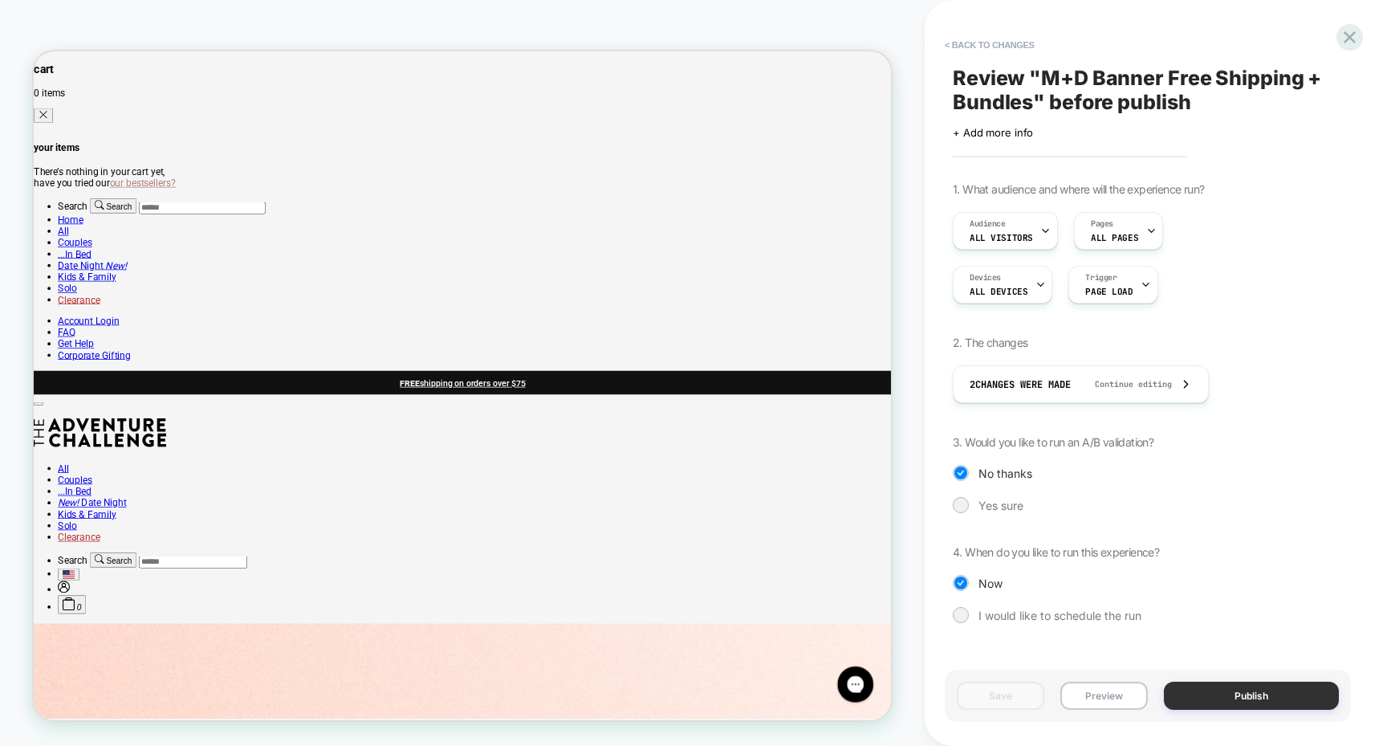
click at [1243, 693] on button "Publish" at bounding box center [1251, 696] width 175 height 28
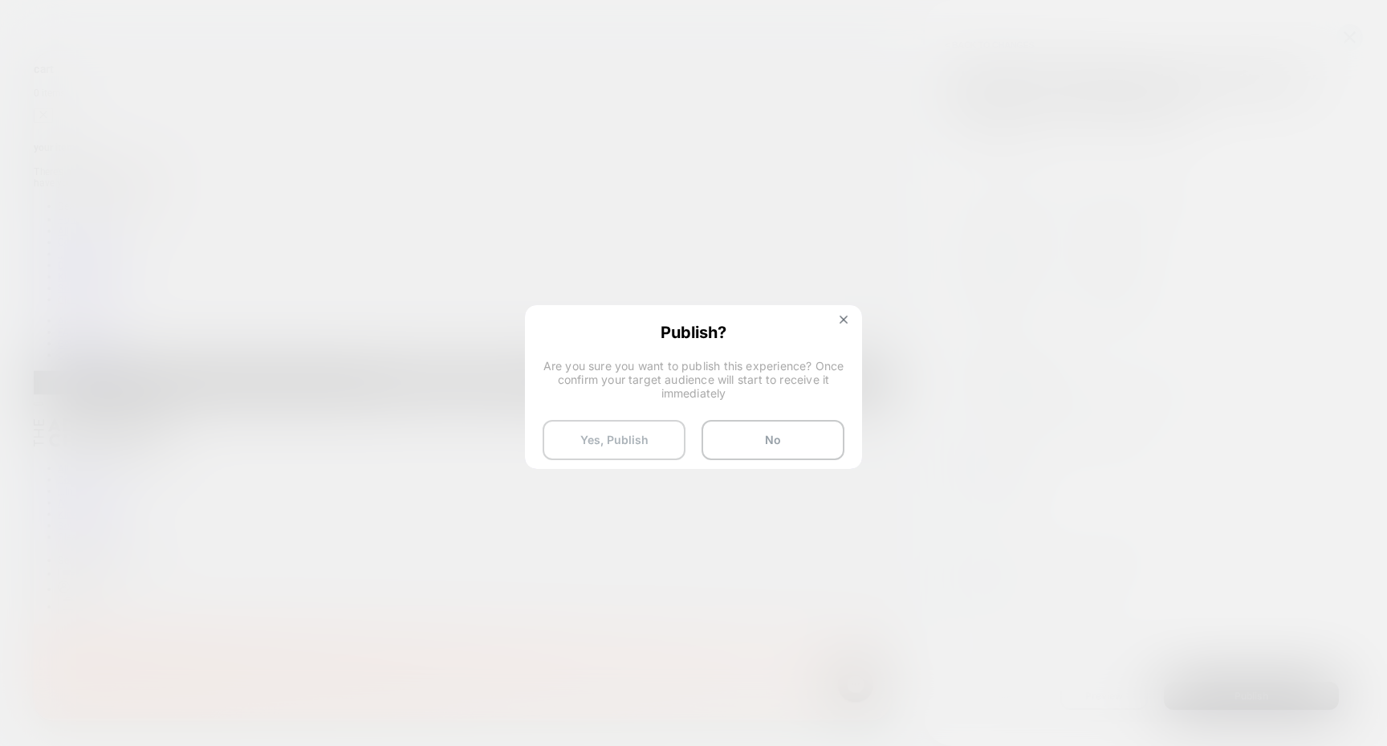
click at [636, 442] on button "Yes, Publish" at bounding box center [614, 440] width 143 height 40
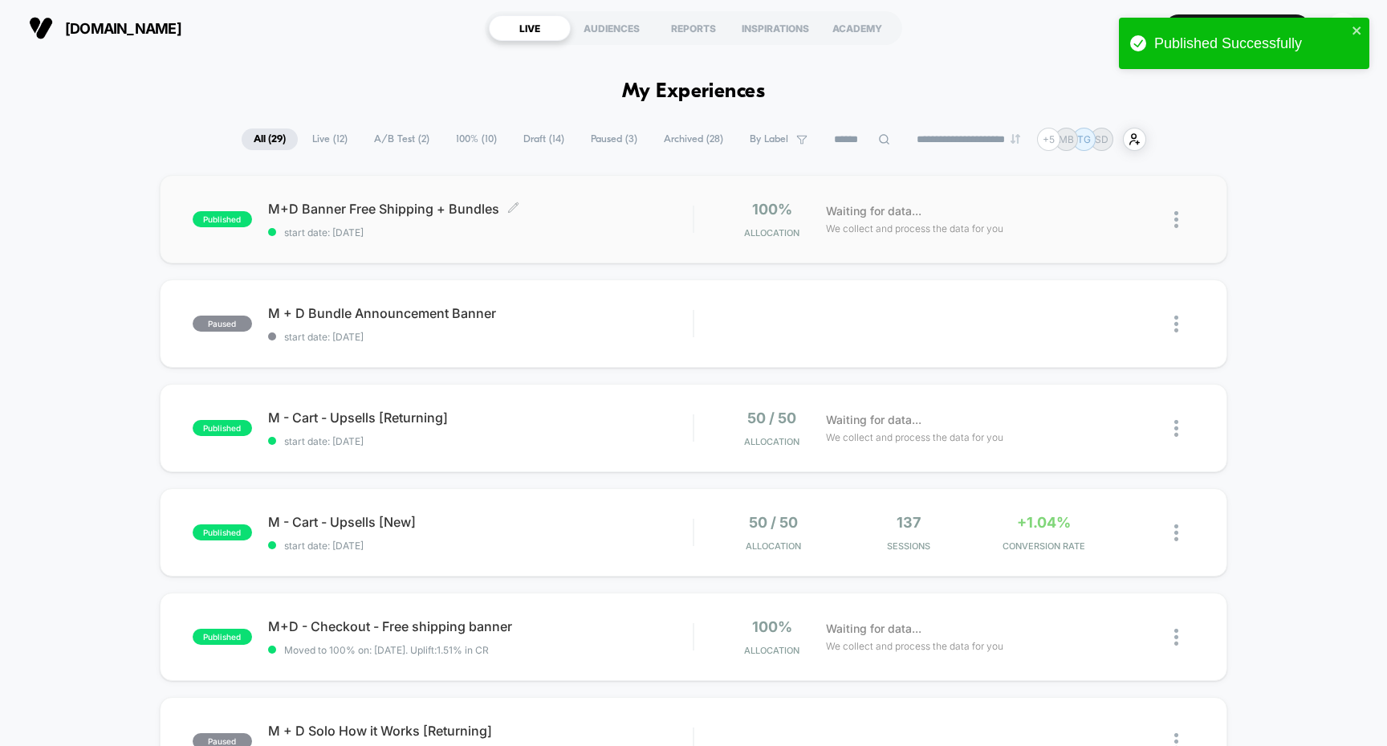
click at [381, 206] on span "M+D Banner Free Shipping + Bundles Click to edit experience details" at bounding box center [481, 209] width 426 height 16
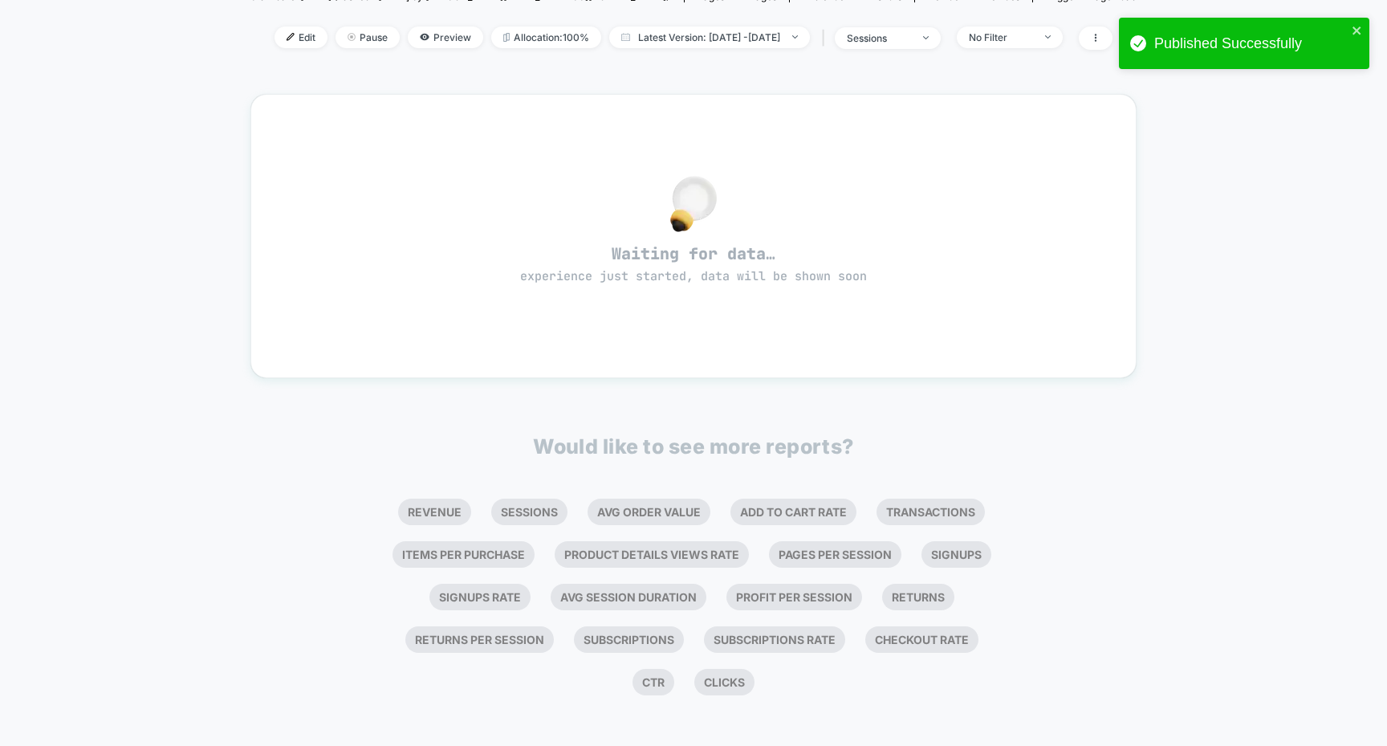
scroll to position [207, 0]
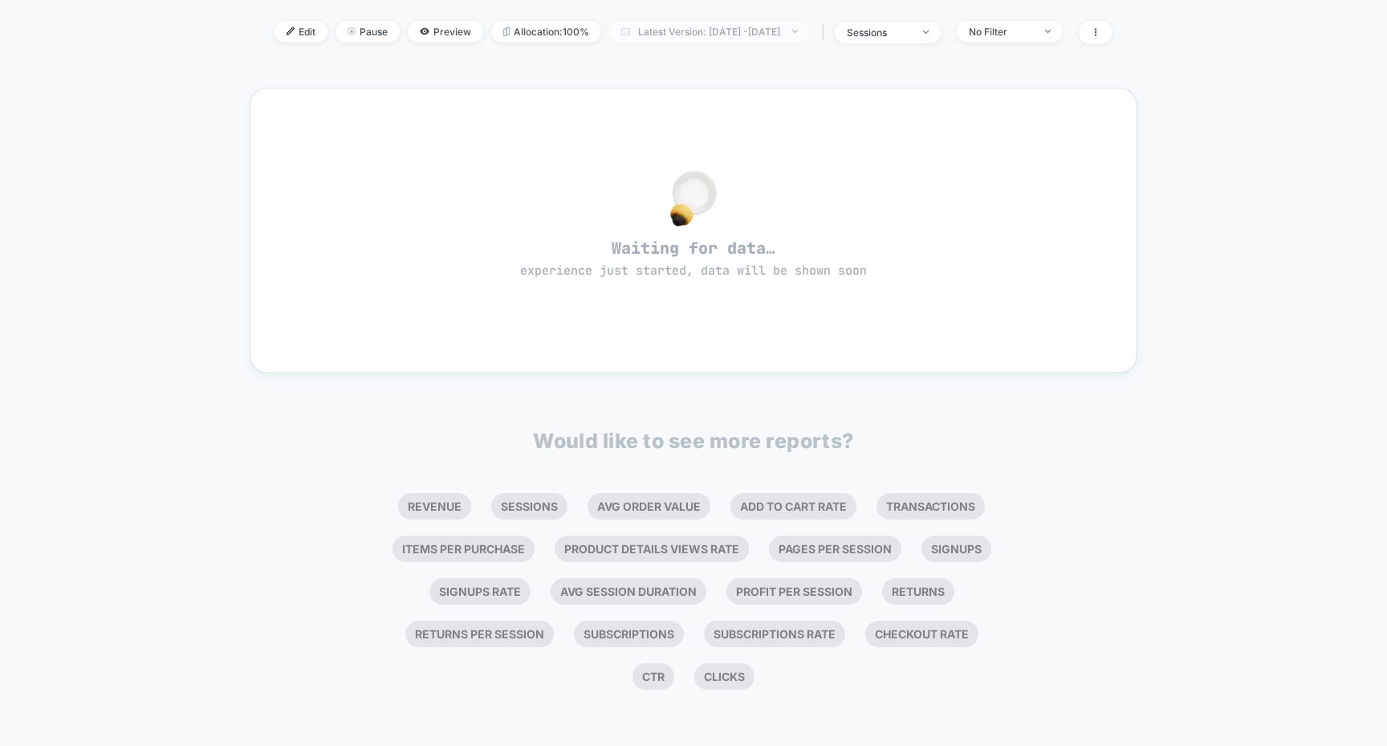
click at [737, 22] on span "Latest Version: Sep 16, 2025 - Sep 16, 2025" at bounding box center [709, 32] width 201 height 22
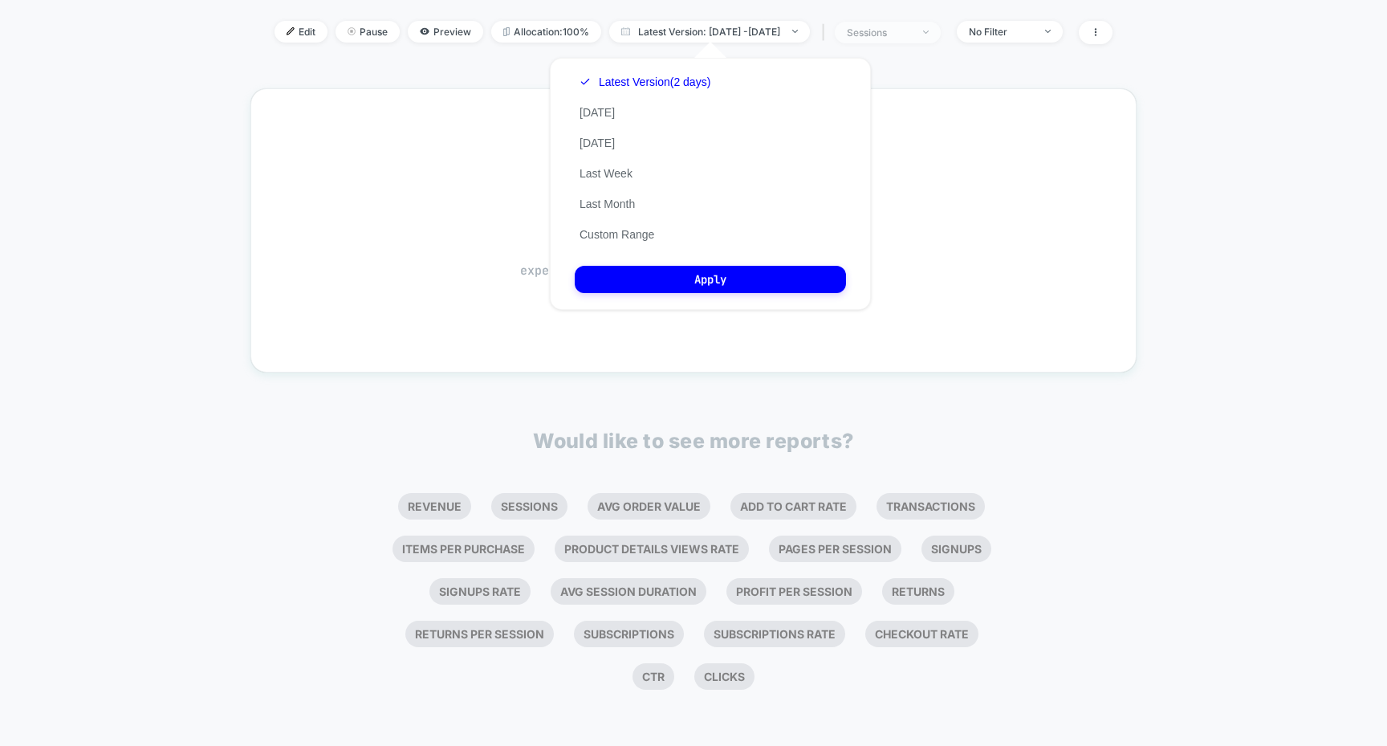
click at [941, 39] on span "sessions" at bounding box center [888, 33] width 106 height 22
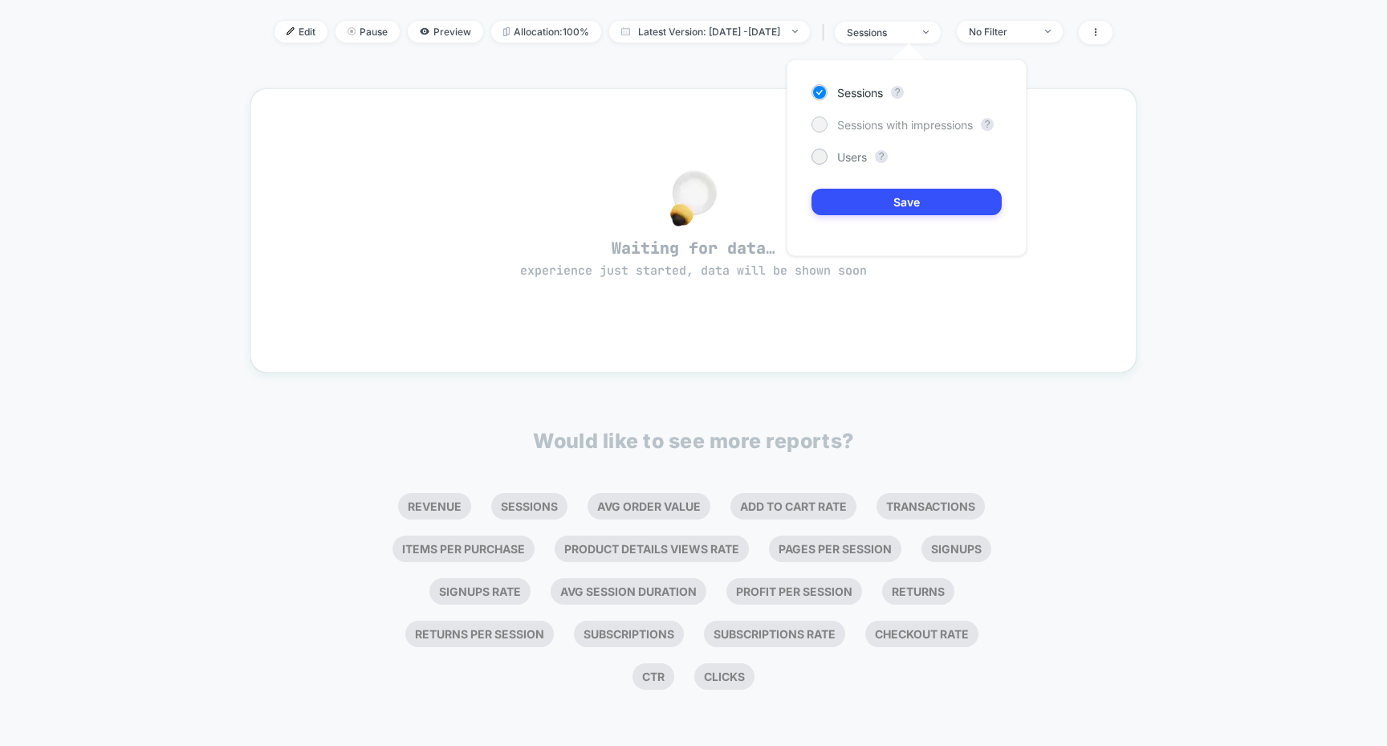
click at [817, 124] on div at bounding box center [819, 124] width 12 height 12
click at [822, 93] on div at bounding box center [819, 92] width 12 height 12
click at [883, 207] on button "Save" at bounding box center [907, 202] width 190 height 26
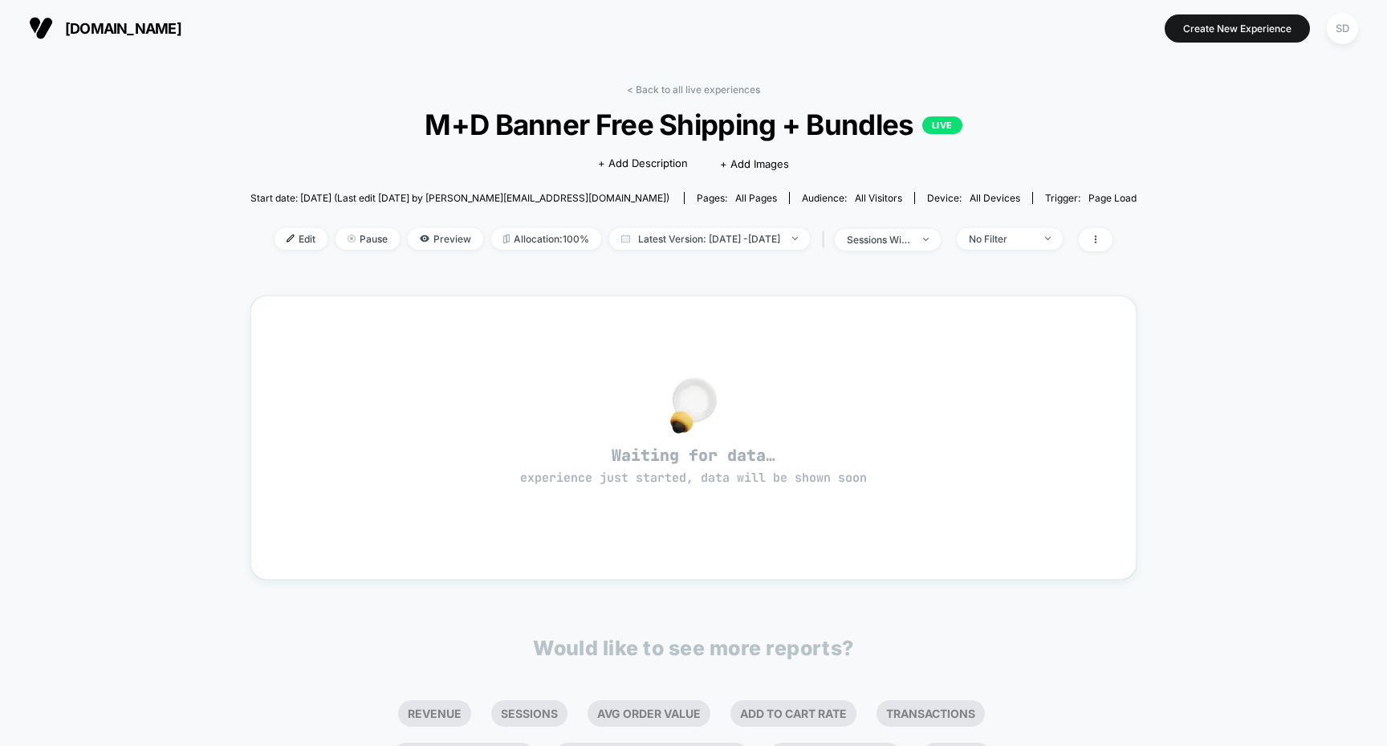
click at [96, 26] on span "theadventurechallenge.com" at bounding box center [123, 28] width 116 height 17
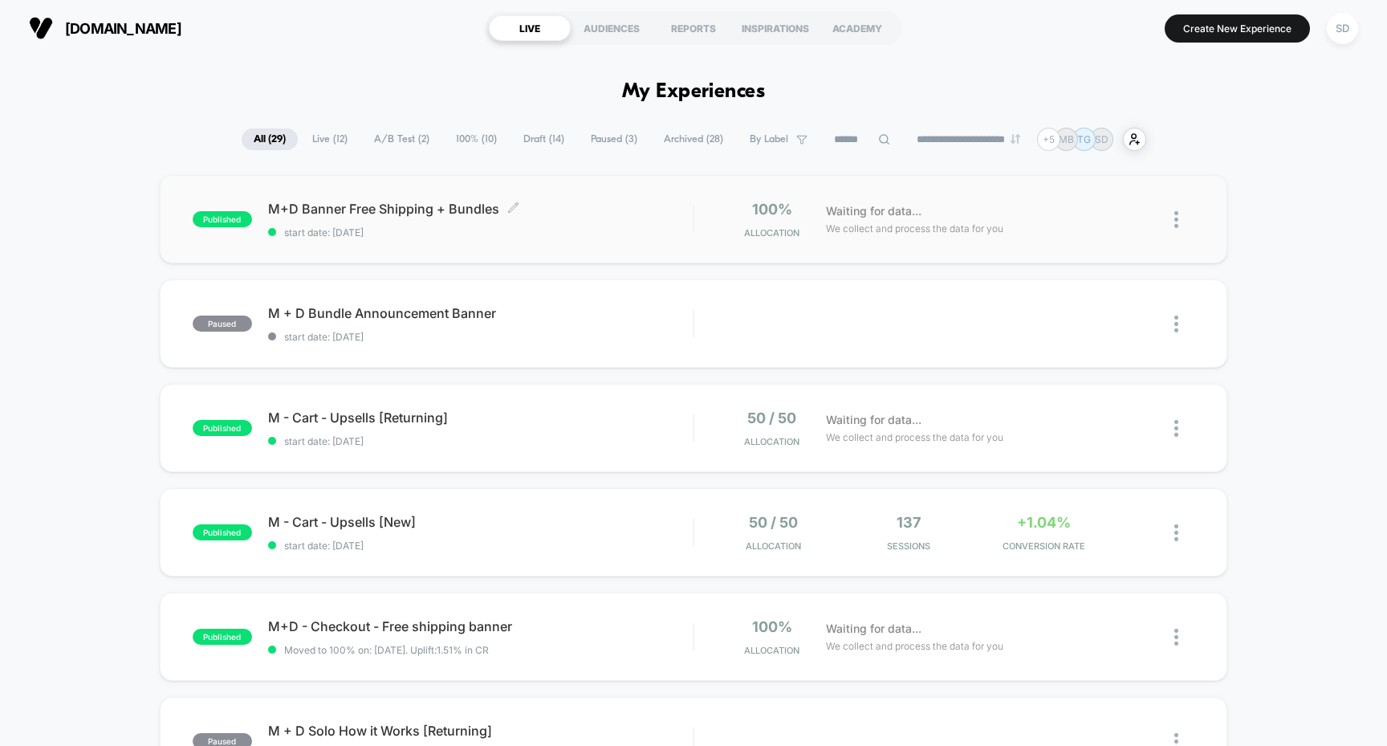
click at [422, 207] on span "M+D Banner Free Shipping + Bundles Click to edit experience details" at bounding box center [481, 209] width 426 height 16
